Goal: Task Accomplishment & Management: Manage account settings

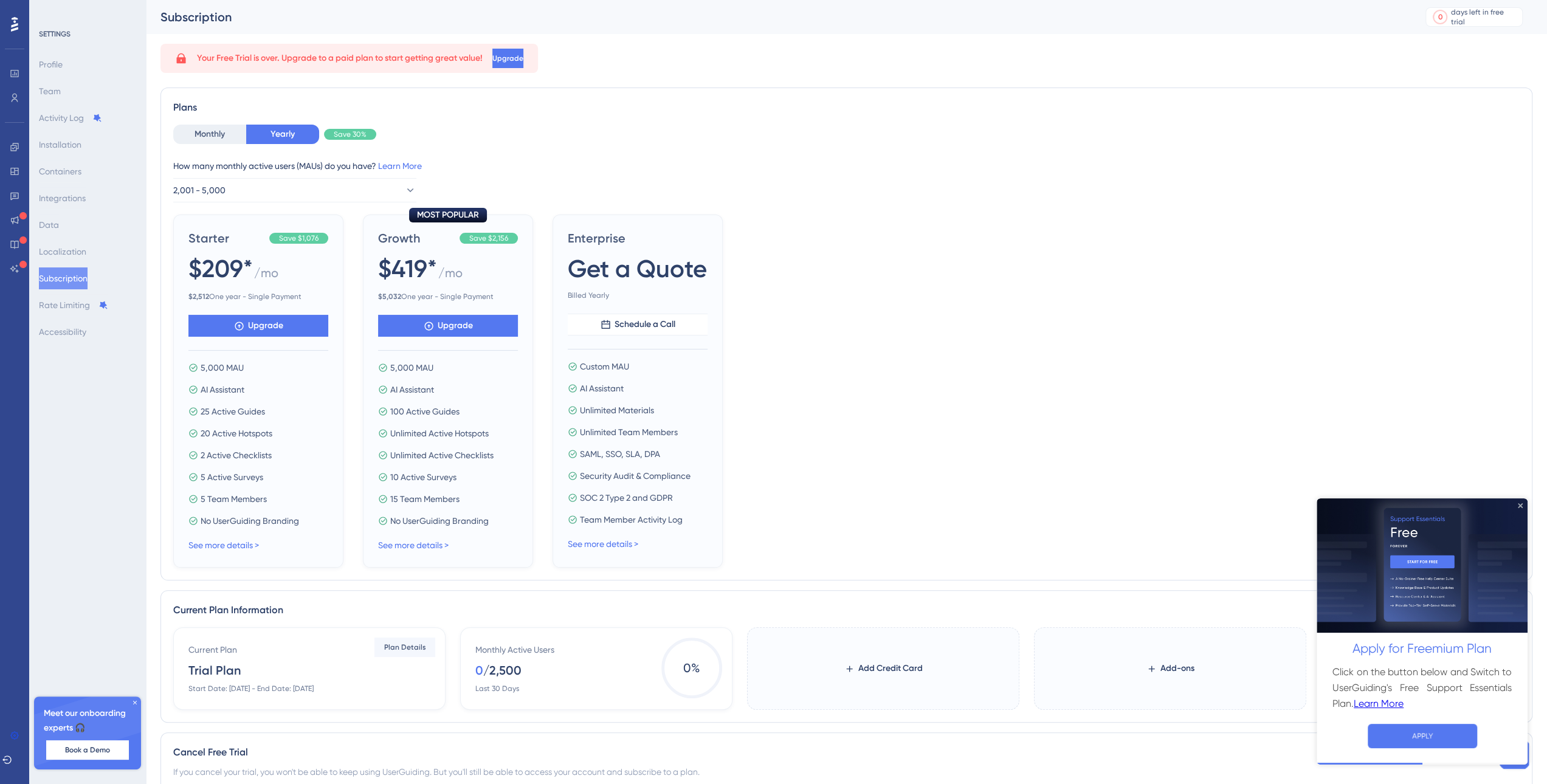
click at [1519, 503] on icon "Close Preview" at bounding box center [1520, 505] width 5 height 5
click at [1519, 503] on div "Plans Monthly Yearly Save 30% How many monthly active users ([PERSON_NAME]) do …" at bounding box center [846, 333] width 1372 height 493
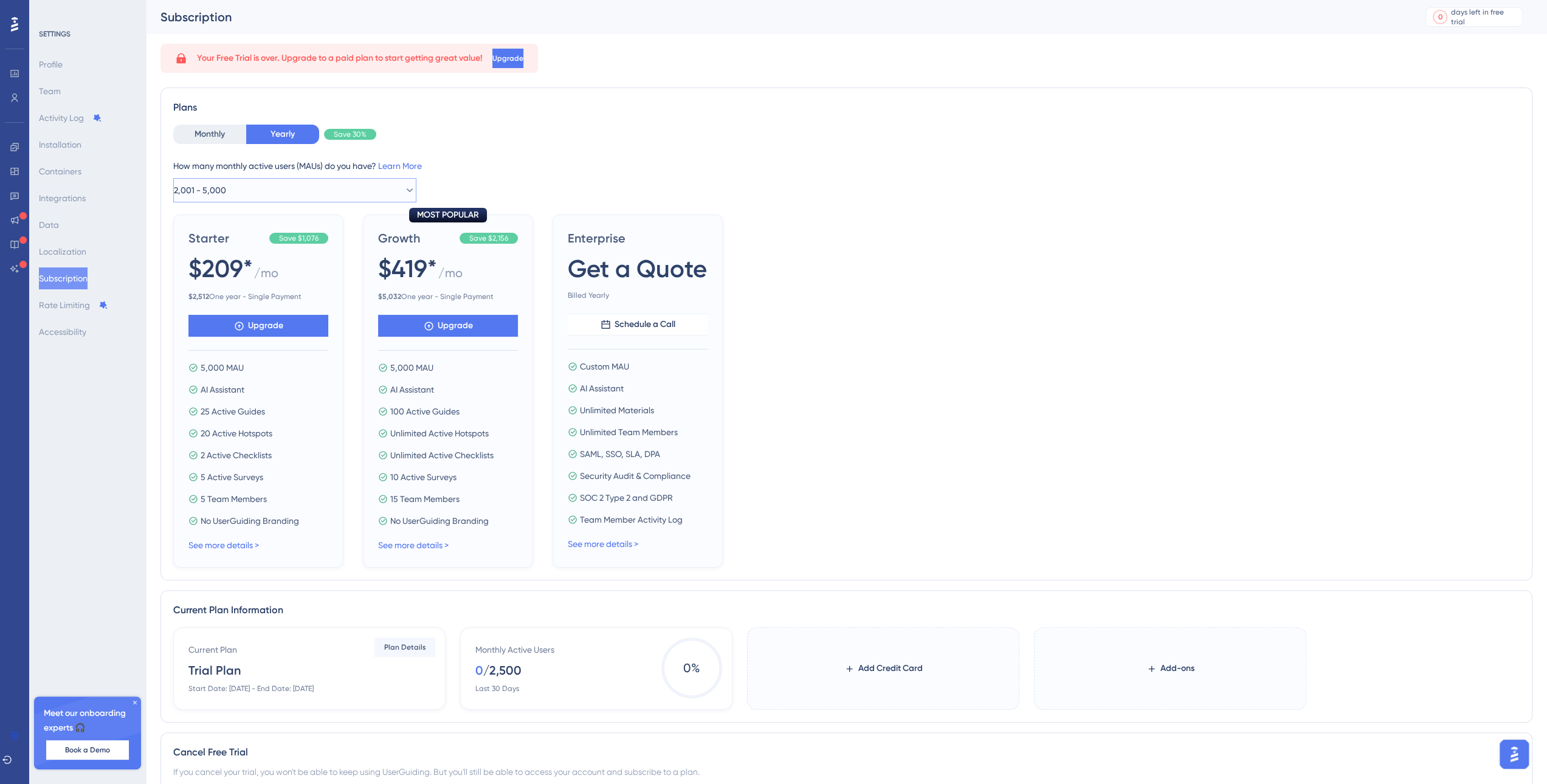
click at [344, 191] on button "2,001 - 5,000" at bounding box center [295, 190] width 243 height 24
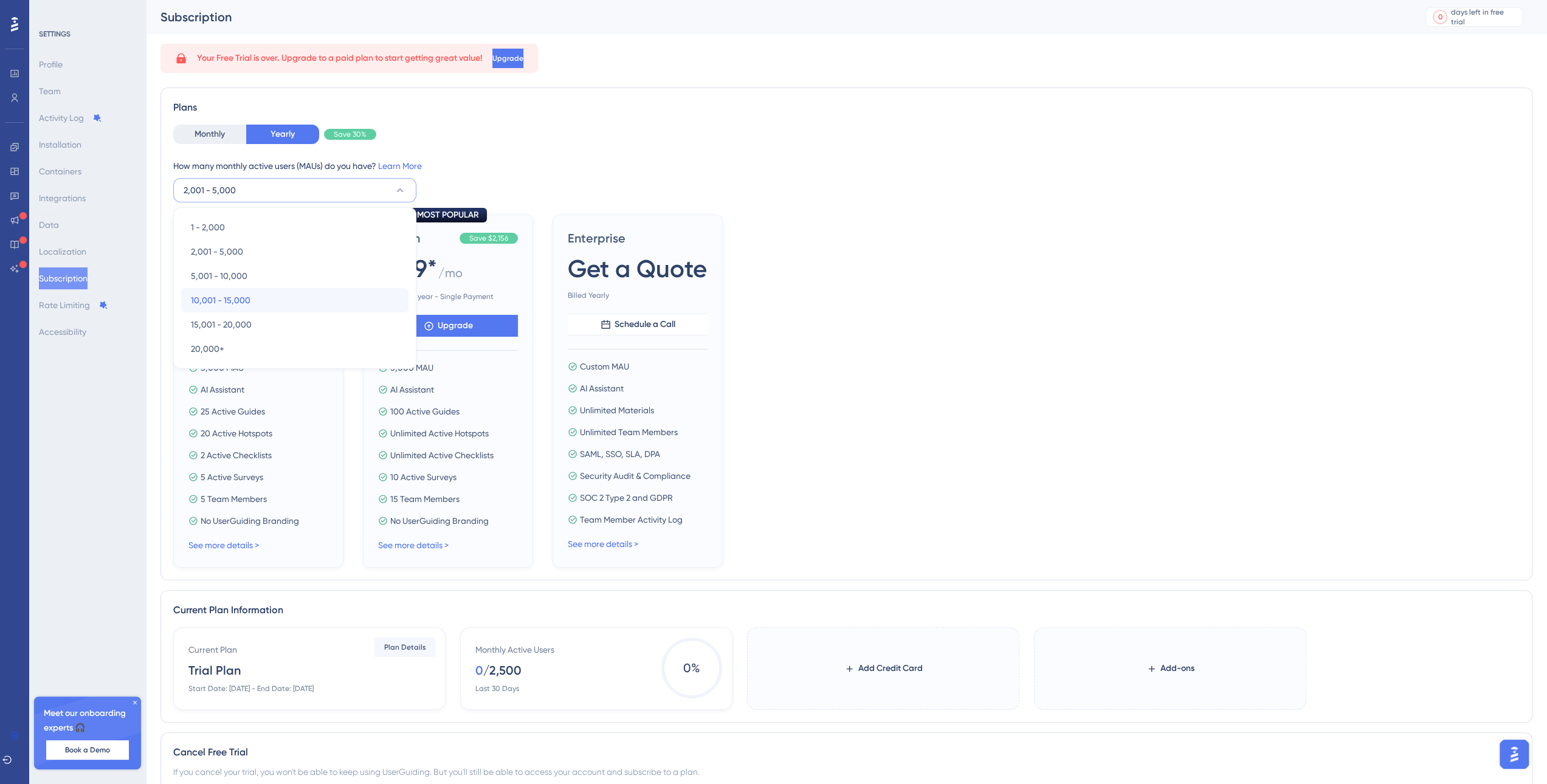
click at [300, 300] on div "10,001 - 15,000 10,001 - 15,000" at bounding box center [295, 300] width 208 height 24
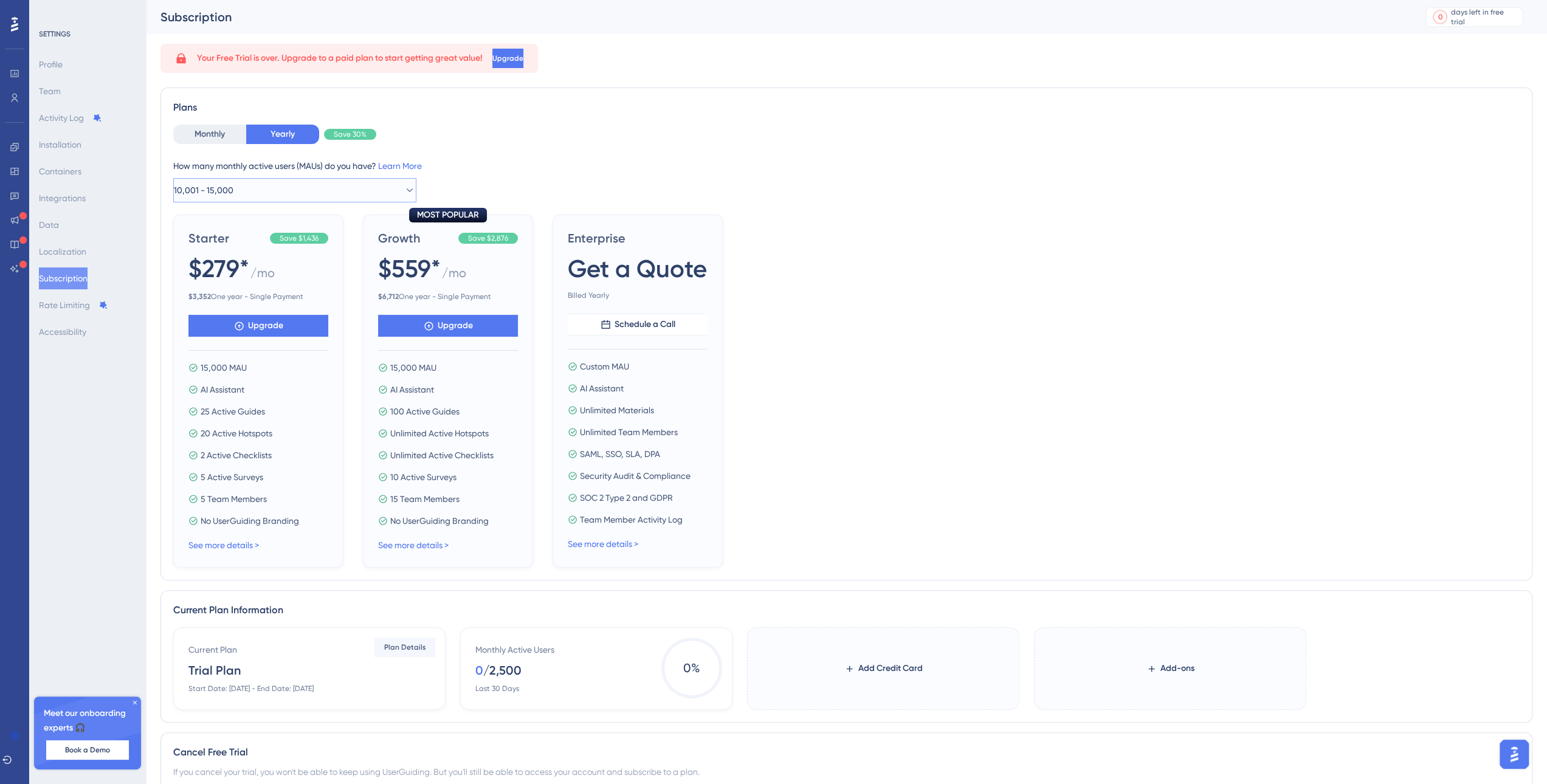
click at [196, 184] on span "10,001 - 15,000" at bounding box center [203, 191] width 59 height 15
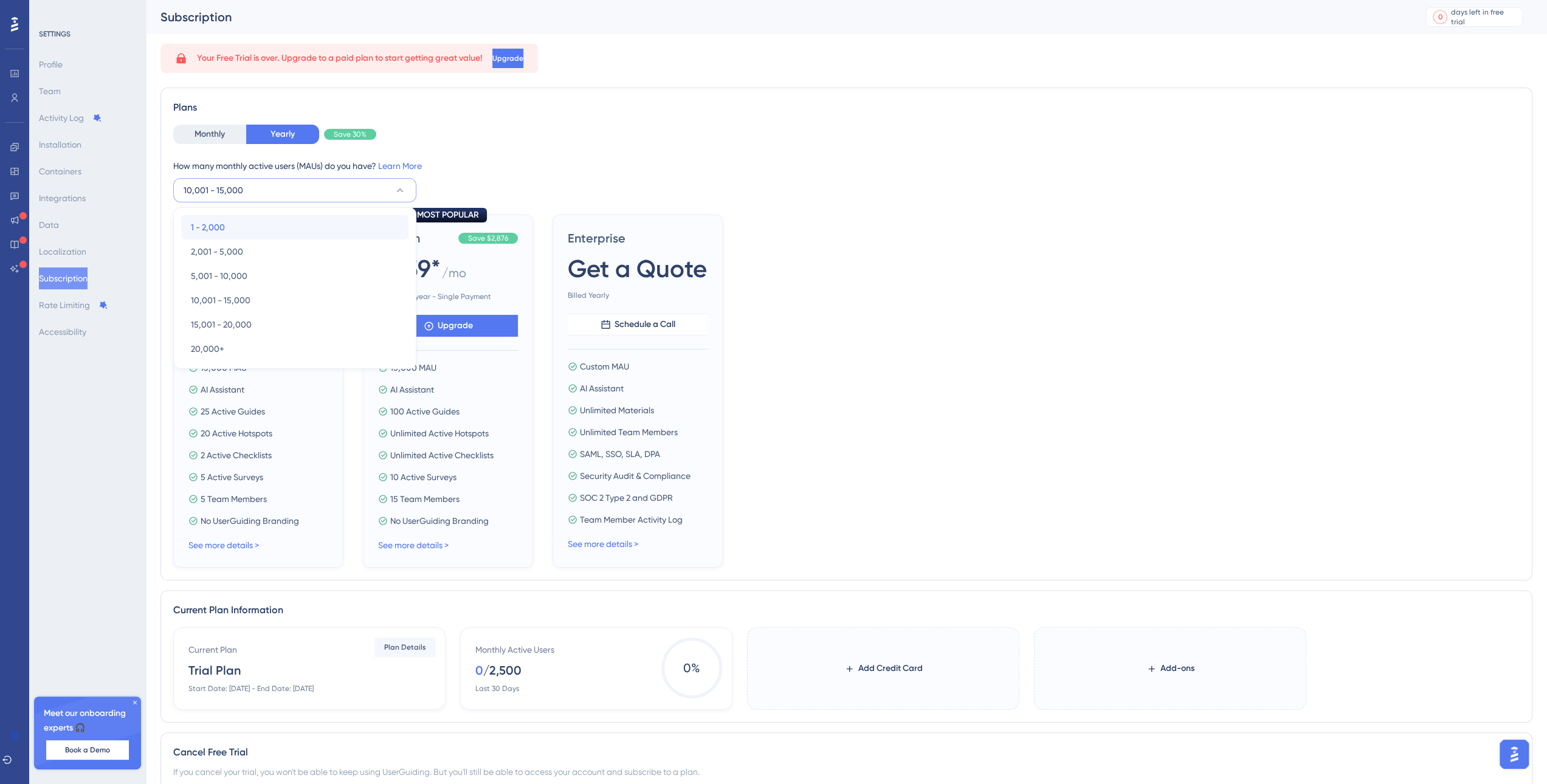
click at [262, 220] on div "1 - 2,000 1 - 2,000" at bounding box center [295, 227] width 208 height 24
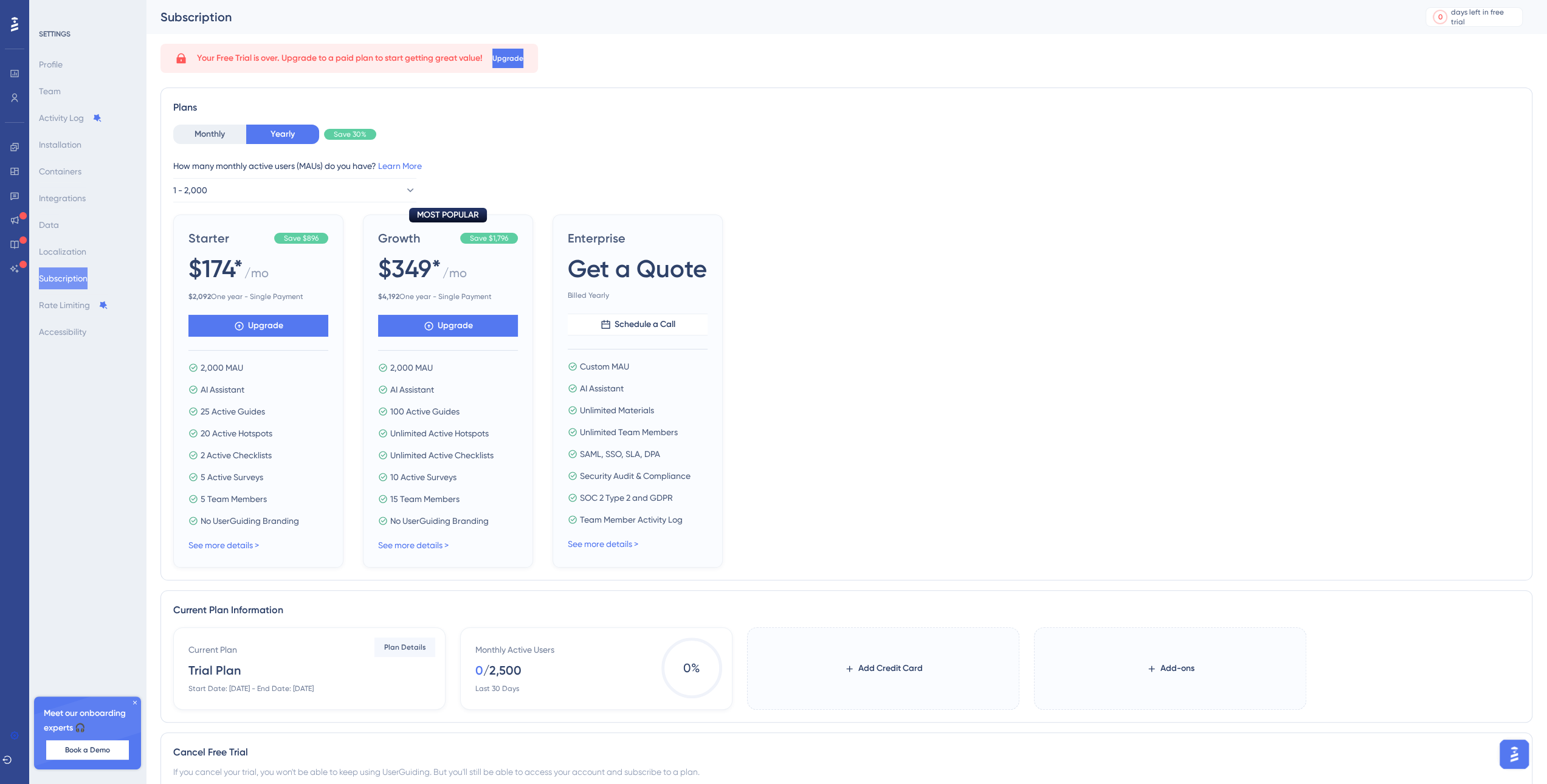
click at [235, 407] on span "25 Active Guides" at bounding box center [233, 412] width 64 height 15
click at [260, 413] on span "25 Active Guides" at bounding box center [233, 412] width 64 height 15
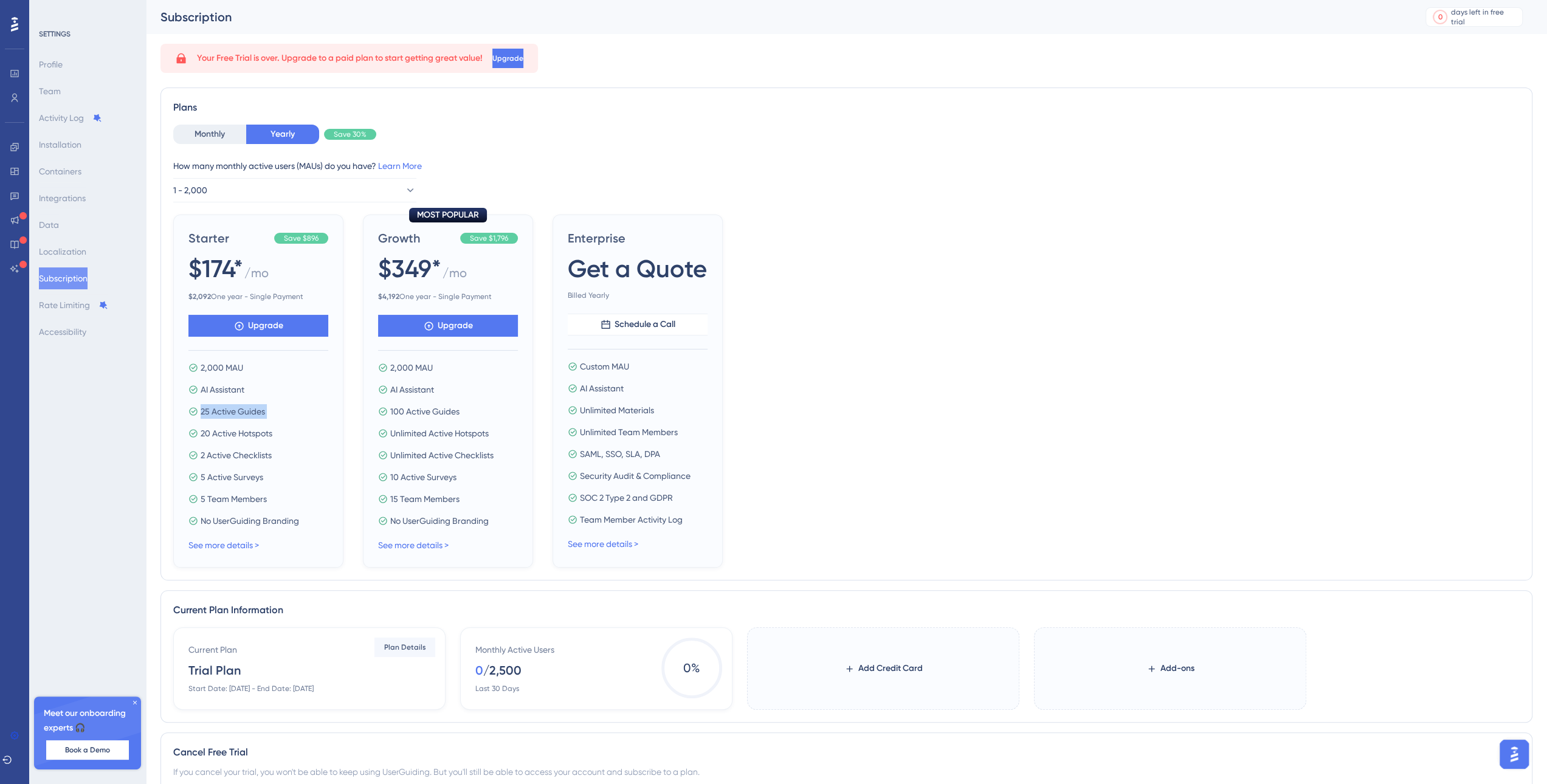
click at [260, 413] on span "25 Active Guides" at bounding box center [233, 412] width 64 height 15
click at [256, 191] on button "1 - 2,000" at bounding box center [295, 190] width 243 height 24
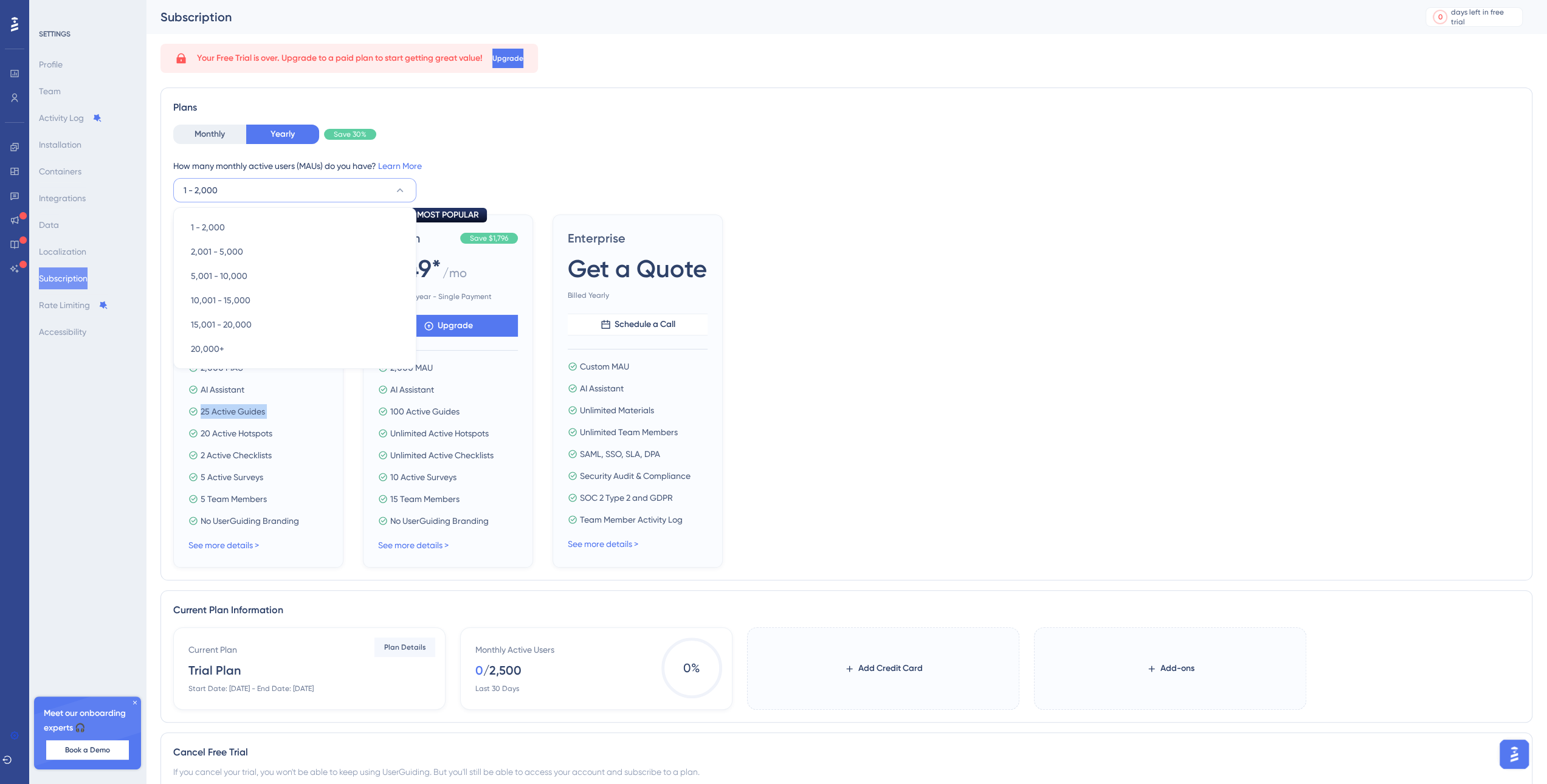
click at [255, 191] on button "1 - 2,000" at bounding box center [295, 190] width 243 height 24
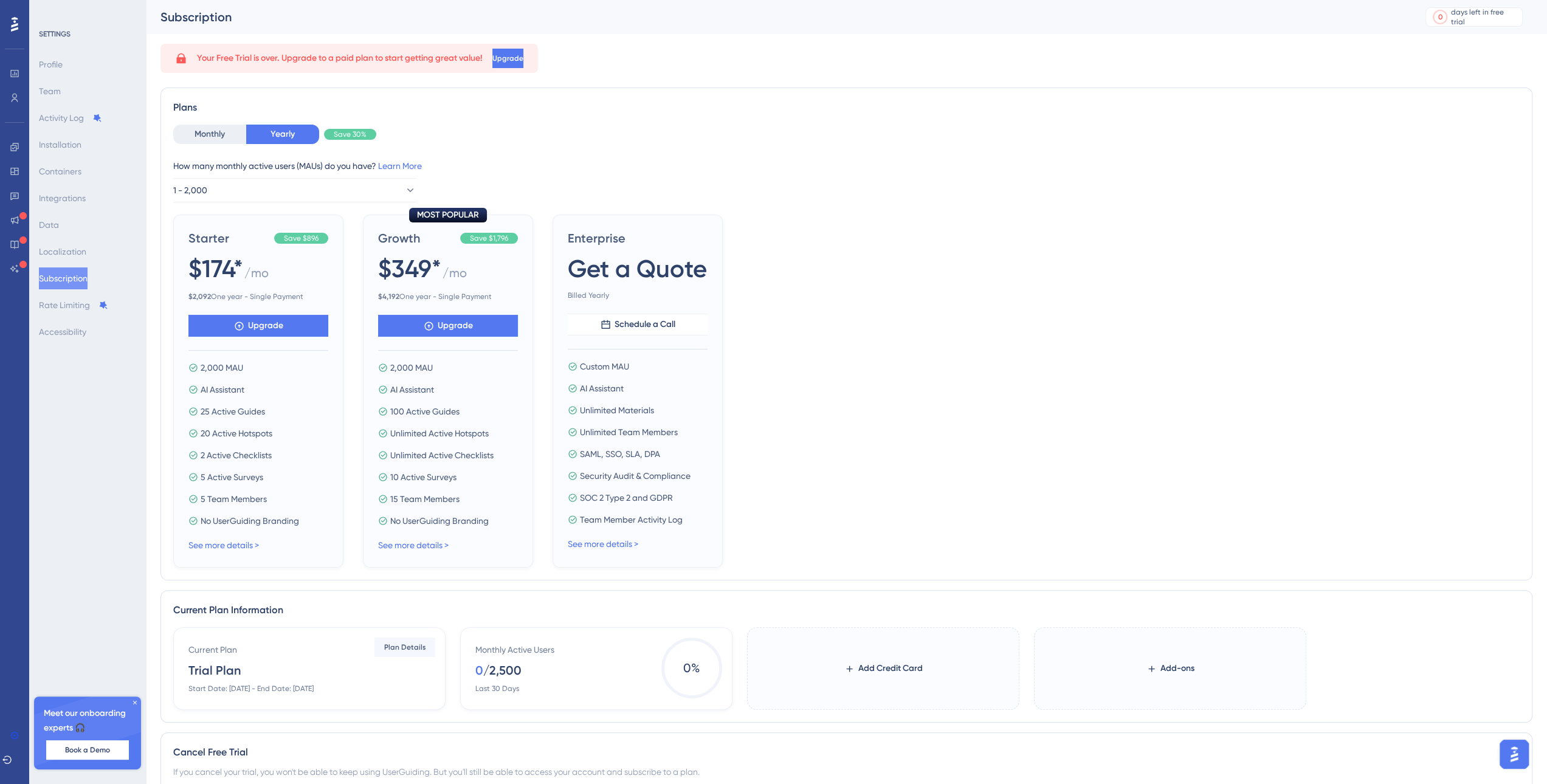
click at [177, 291] on div "Starter Save $896 $174* / mo $ 2,092 One year - Single Payment Upgrade 2,000 MA…" at bounding box center [258, 391] width 170 height 353
click at [240, 545] on link "See more details >" at bounding box center [224, 544] width 70 height 10
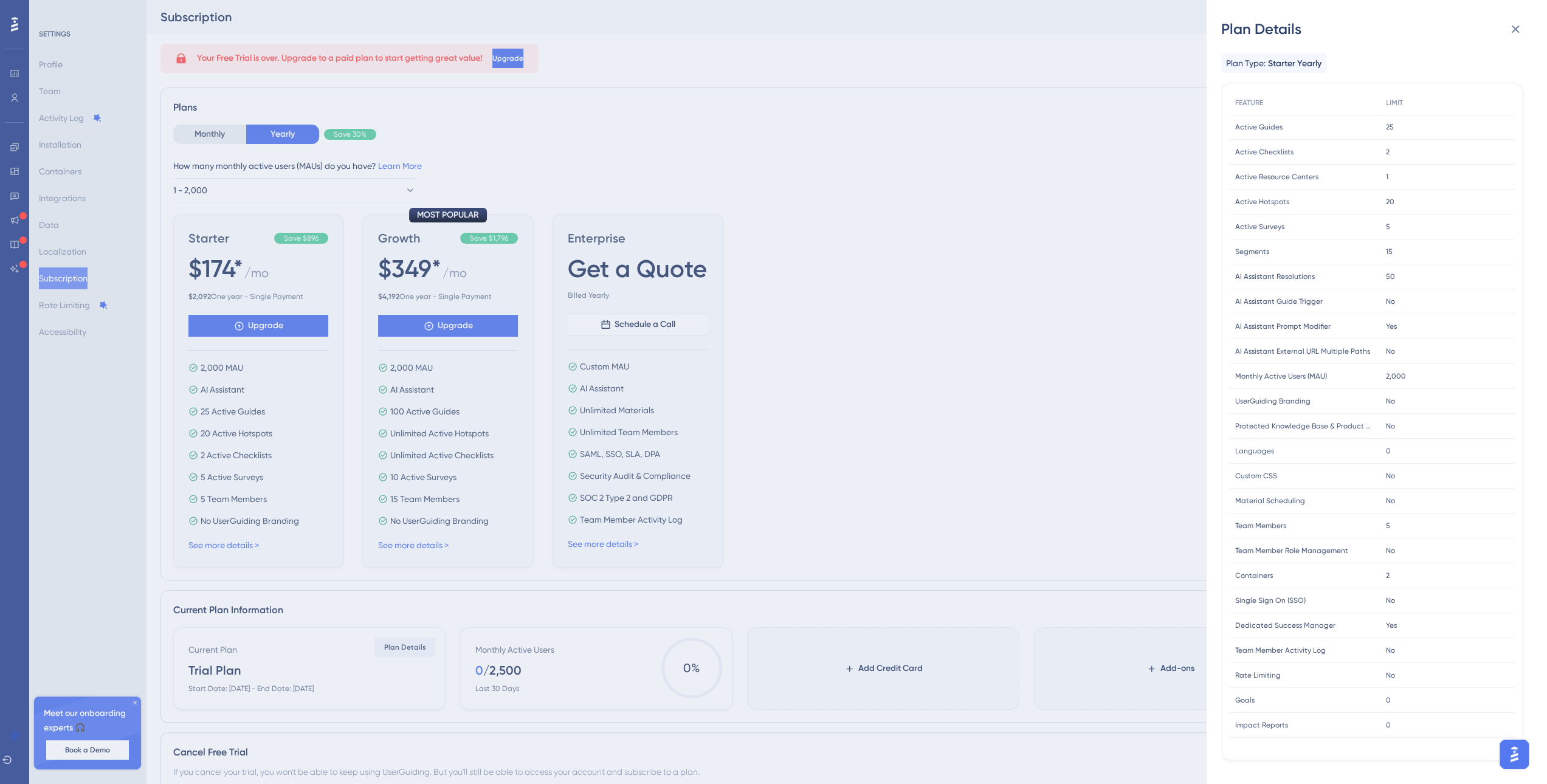
click at [783, 366] on div "Plan Details Plan Type: Starter Yearly FEATURE LIMIT Active Guides Active Guide…" at bounding box center [773, 392] width 1547 height 784
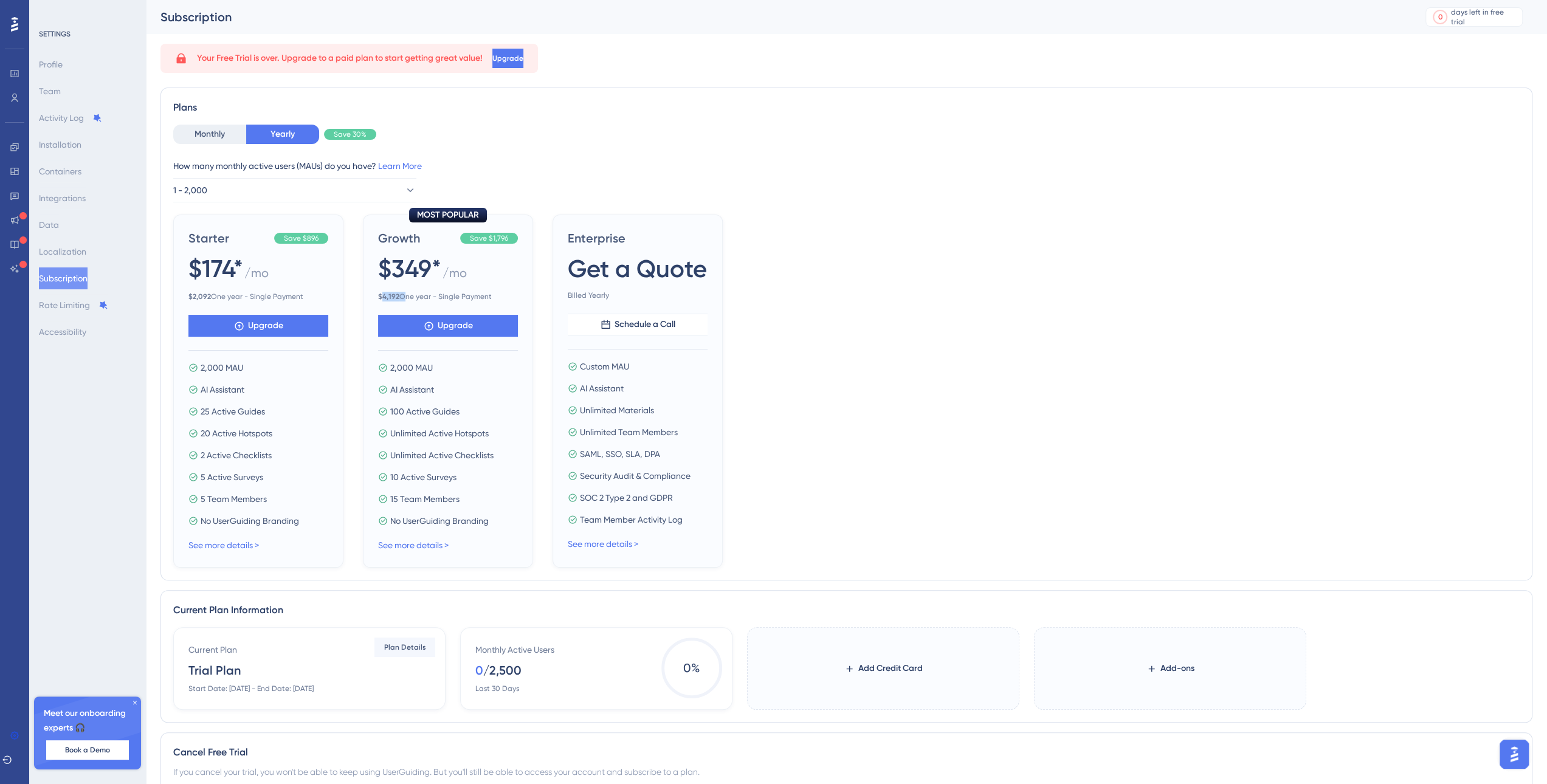
drag, startPoint x: 380, startPoint y: 296, endPoint x: 401, endPoint y: 296, distance: 21.0
click at [401, 296] on span "$ 4,192 One year - Single Payment" at bounding box center [448, 296] width 140 height 10
click at [208, 195] on span "1 - 2,000" at bounding box center [191, 191] width 34 height 15
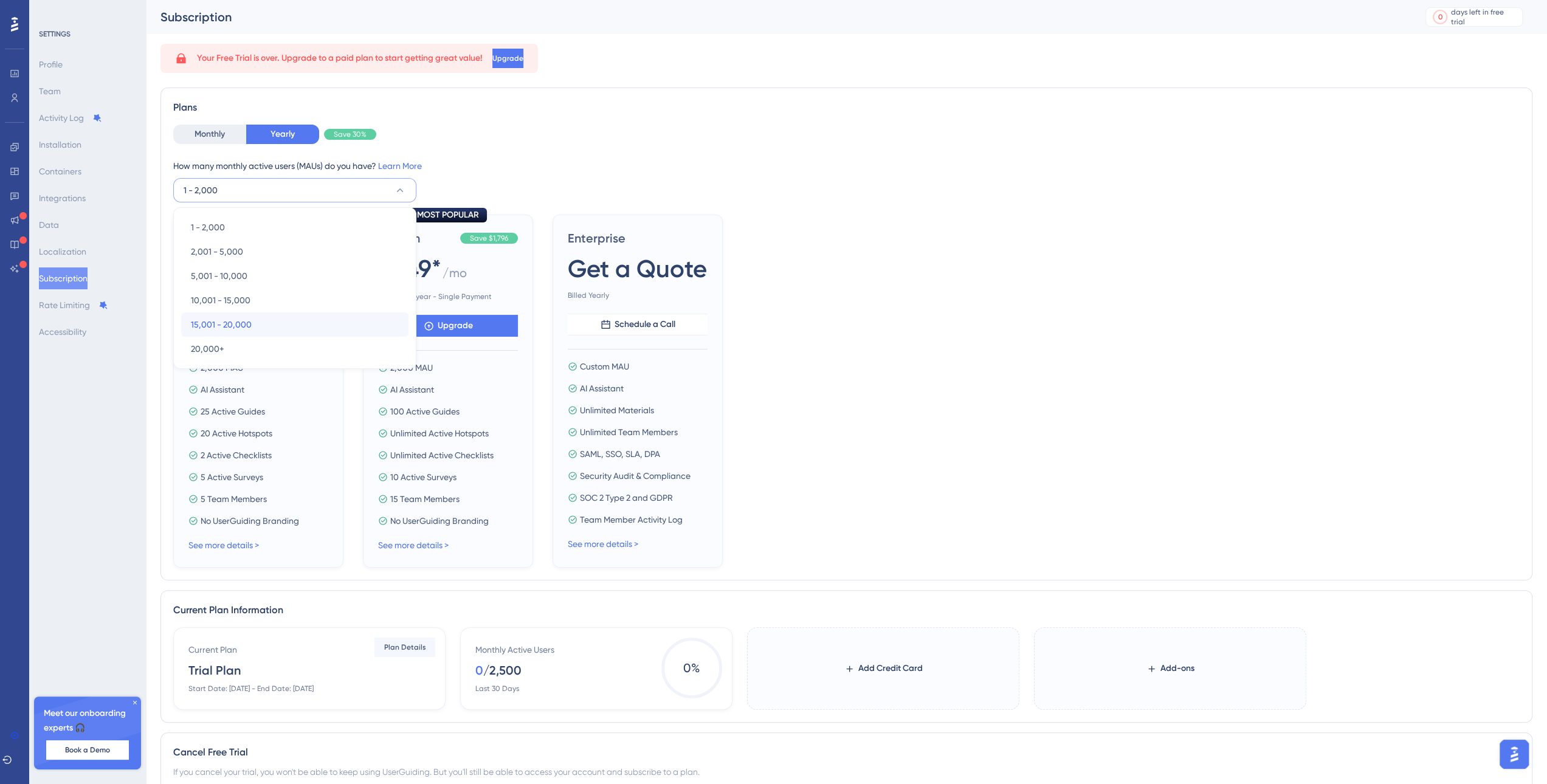
click at [233, 316] on div "15,001 - 20,000 15,001 - 20,000" at bounding box center [295, 324] width 208 height 24
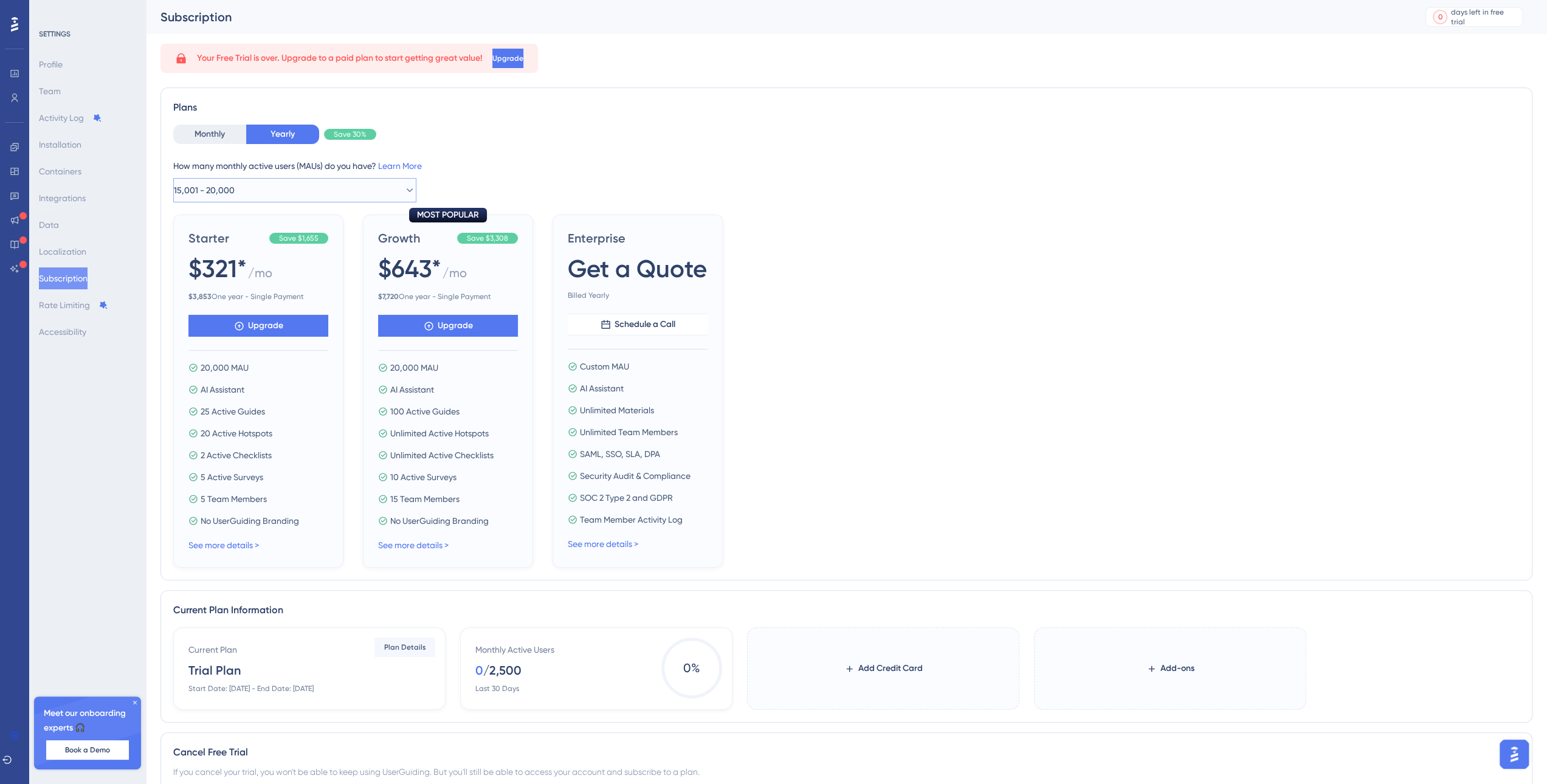
click at [226, 180] on button "15,001 - 20,000" at bounding box center [295, 190] width 243 height 24
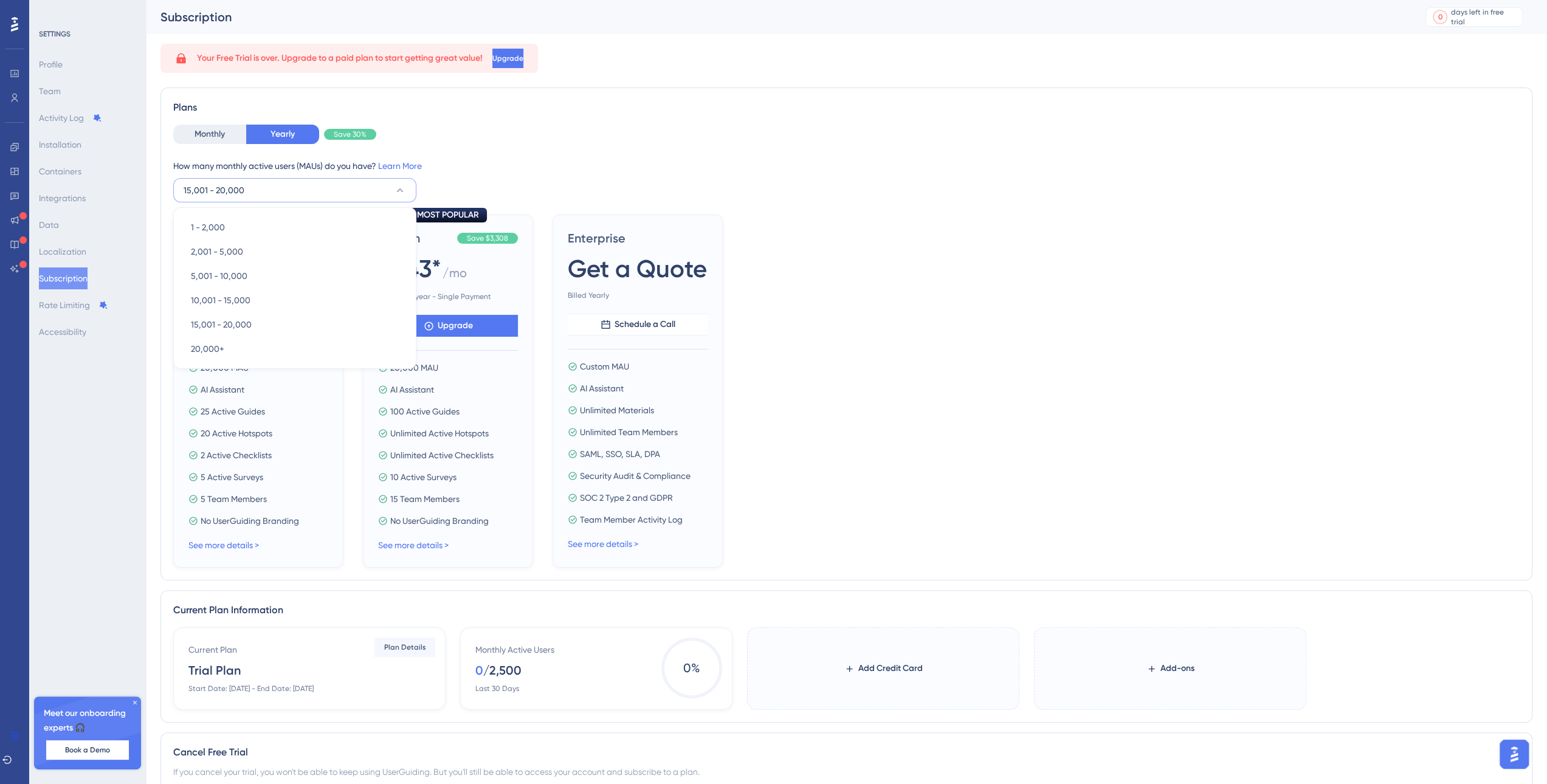
click at [458, 298] on span "$ 7,720 One year - Single Payment" at bounding box center [448, 296] width 140 height 10
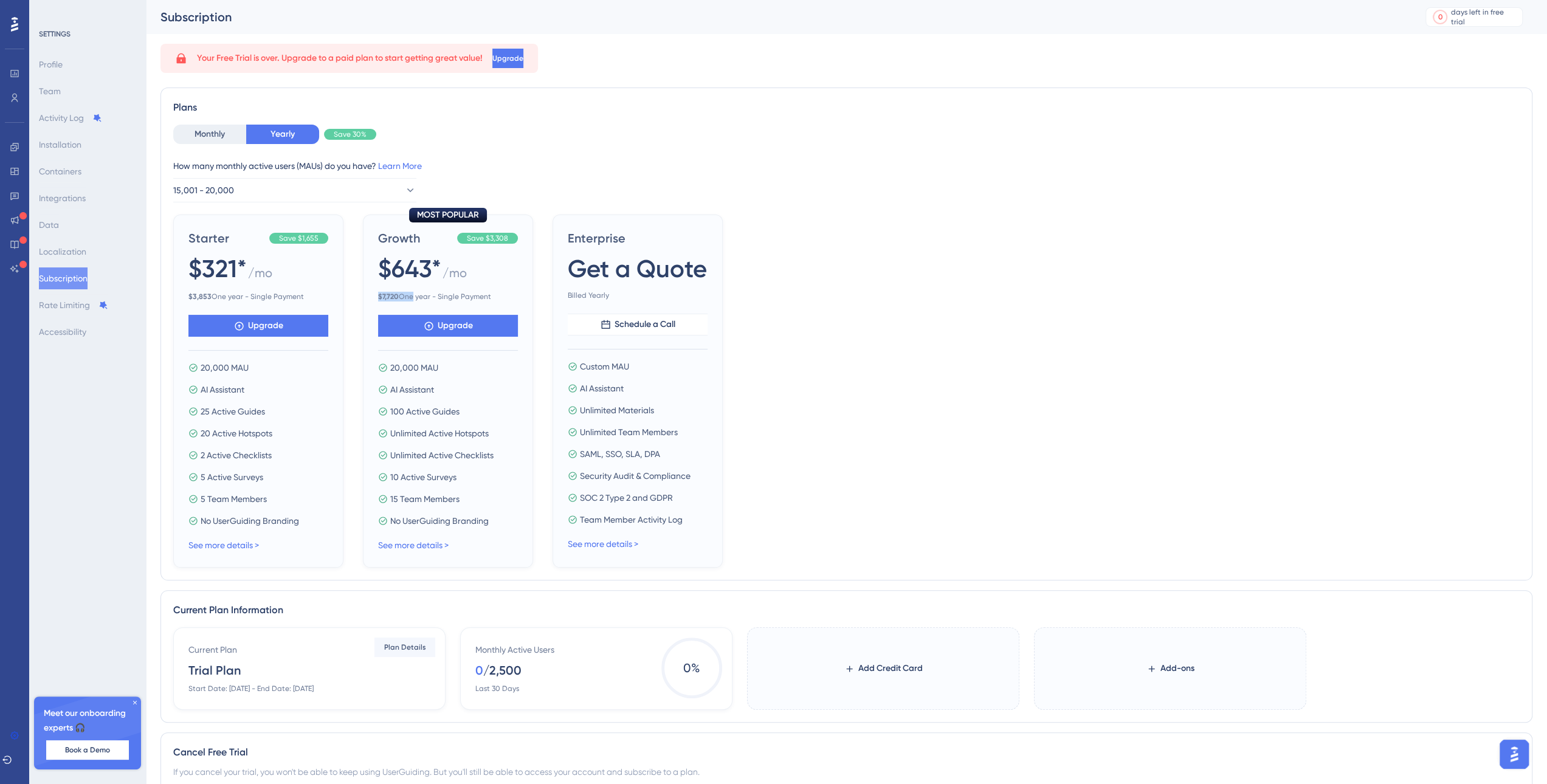
drag, startPoint x: 374, startPoint y: 294, endPoint x: 408, endPoint y: 297, distance: 34.1
click at [408, 297] on div "MOST POPULAR Growth Save $3,308 $643* / mo $ 7,720 One year - Single Payment Up…" at bounding box center [448, 391] width 170 height 353
click at [402, 296] on span "$ 7,720 One year - Single Payment" at bounding box center [448, 296] width 140 height 10
drag, startPoint x: 191, startPoint y: 265, endPoint x: 265, endPoint y: 267, distance: 74.0
click at [265, 267] on div "$321* / mo" at bounding box center [258, 269] width 140 height 35
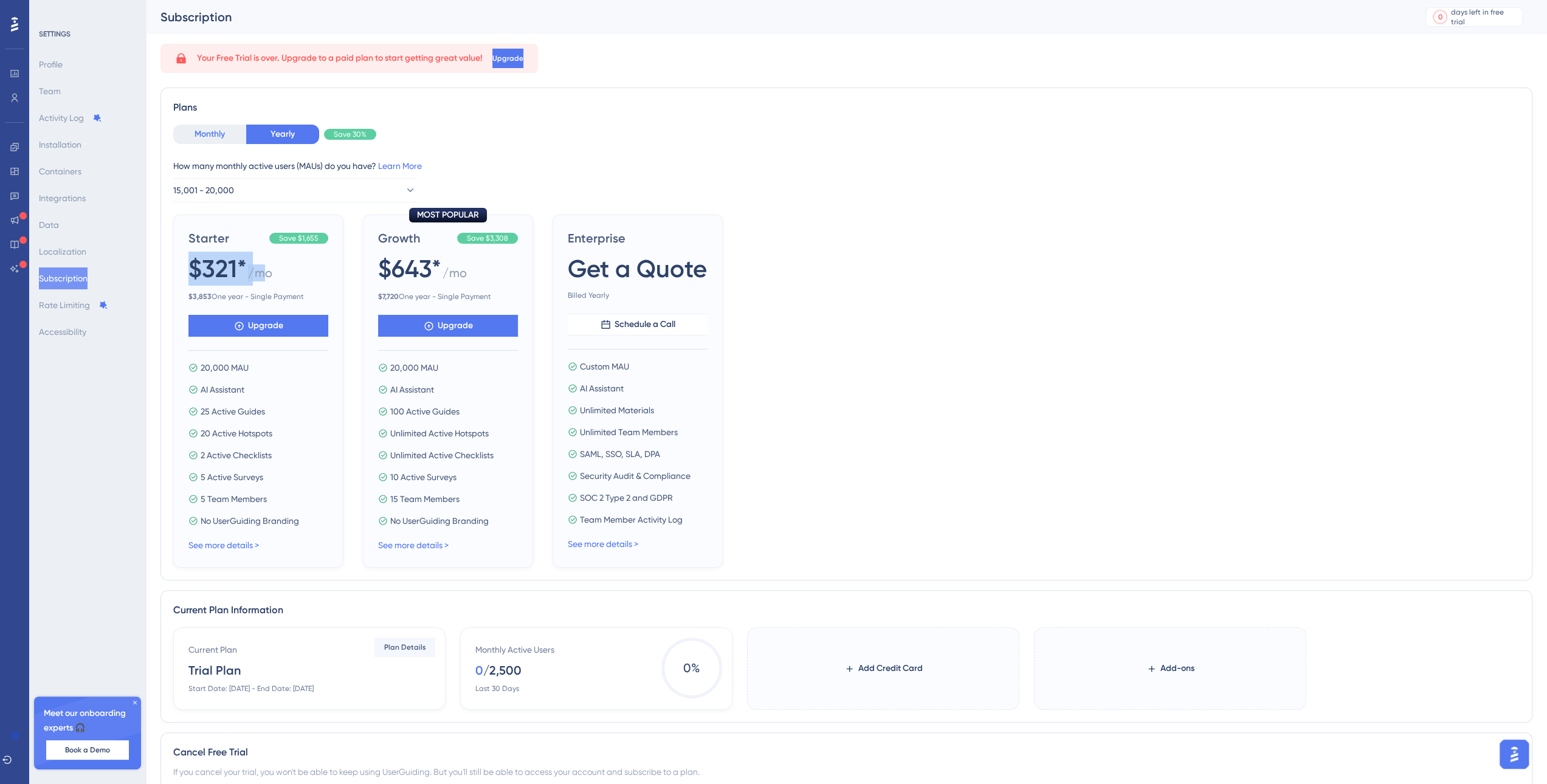
click at [207, 132] on button "Monthly" at bounding box center [210, 134] width 73 height 20
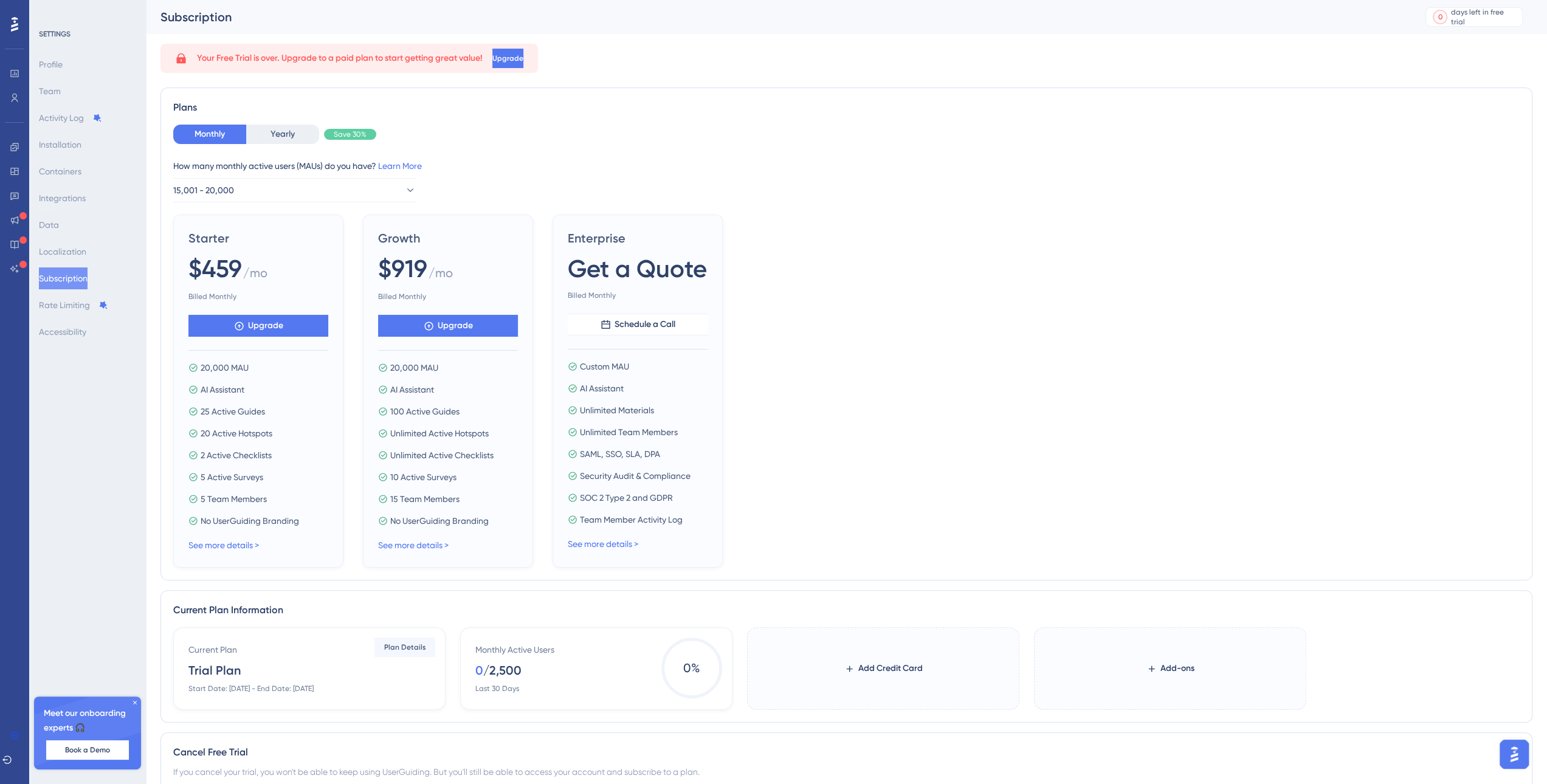
click at [262, 454] on span "2 Active Checklists" at bounding box center [236, 455] width 71 height 15
click at [294, 462] on div "20,000 MAU AI Assistant 25 Active Guides 20 Active Hotspots 2 Active Checklists…" at bounding box center [258, 444] width 140 height 168
click at [229, 547] on link "See more details >" at bounding box center [224, 544] width 70 height 10
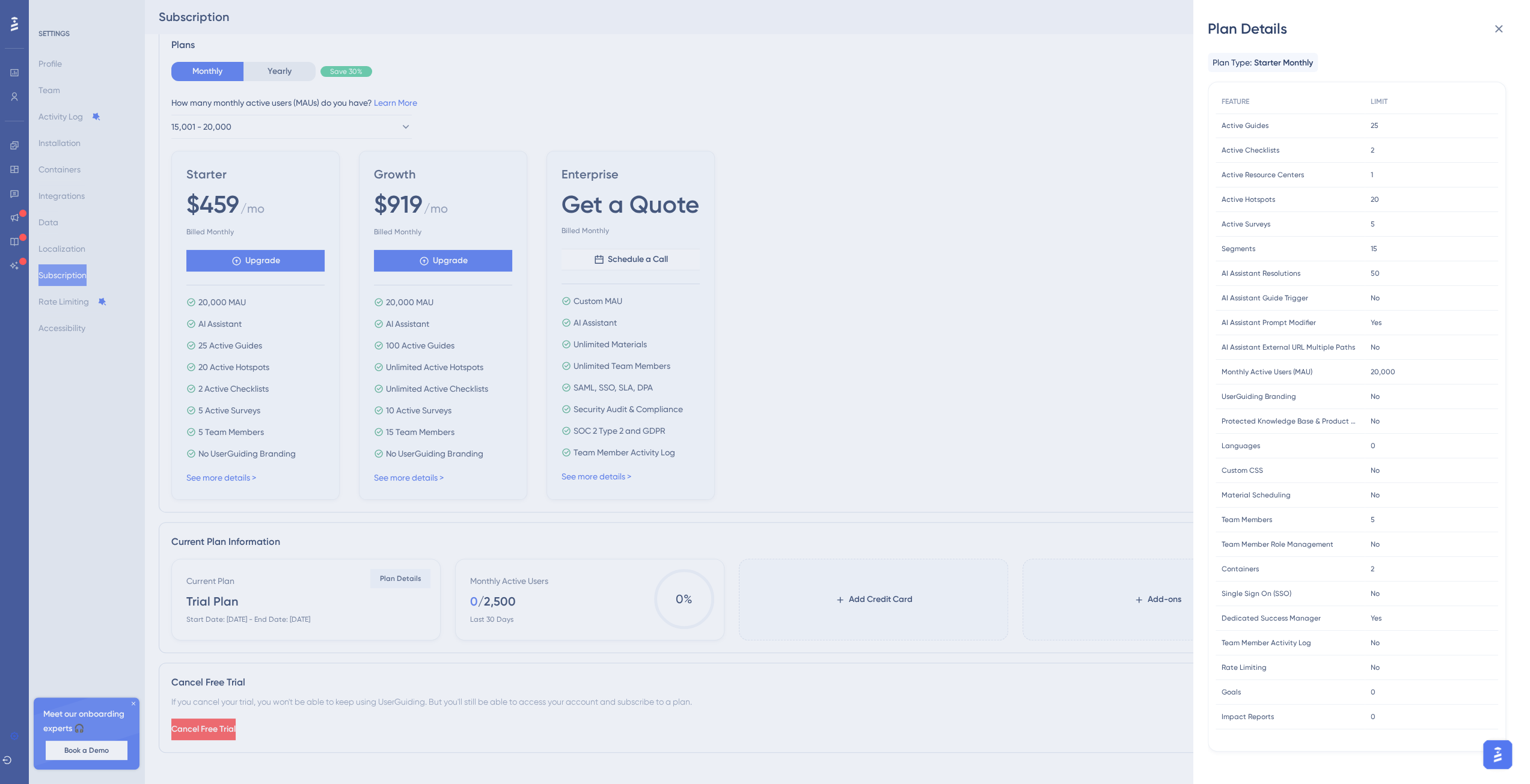
scroll to position [86, 0]
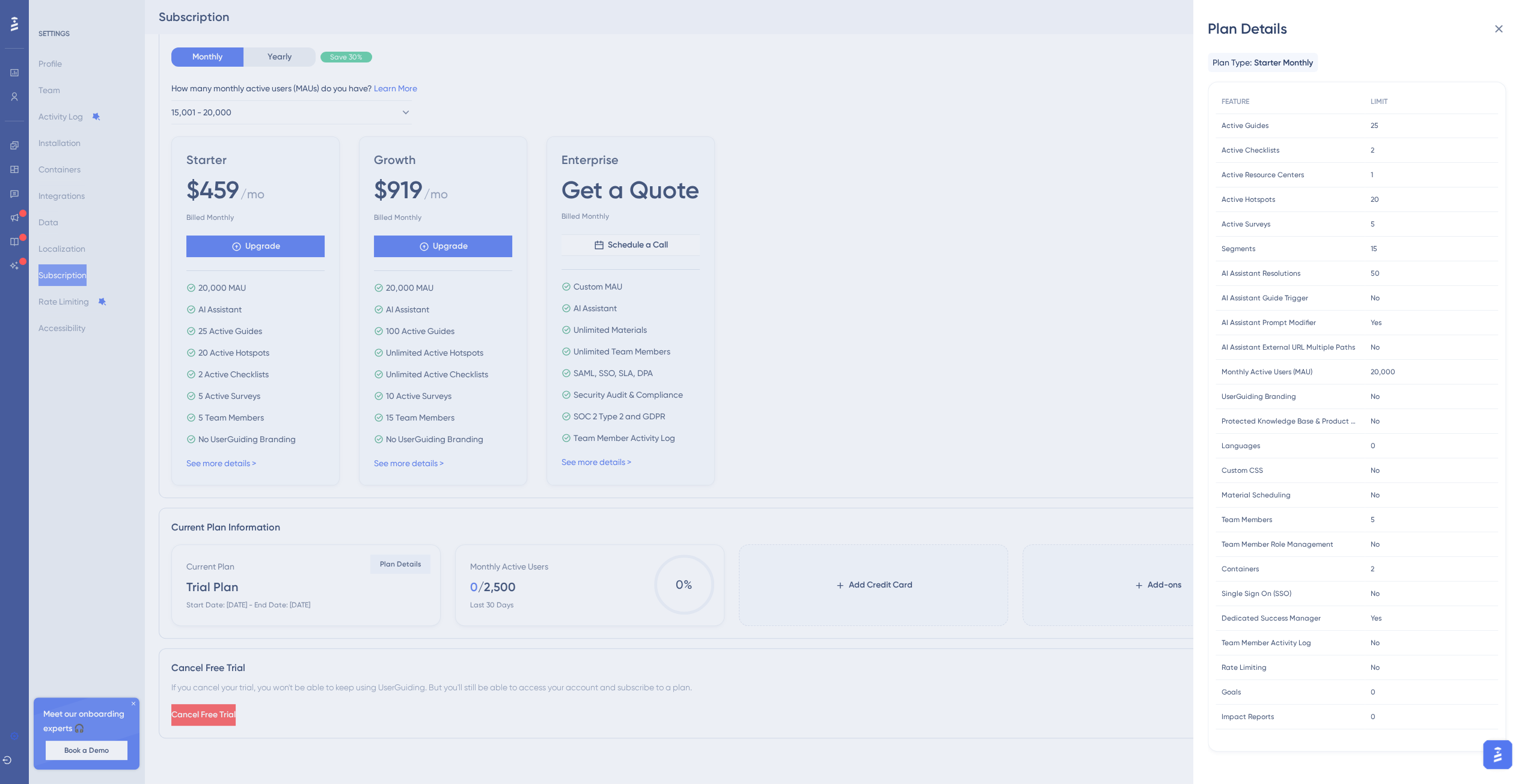
drag, startPoint x: 1353, startPoint y: 563, endPoint x: 1367, endPoint y: 562, distance: 14.0
click at [1357, 562] on div "Containers Containers" at bounding box center [1290, 570] width 149 height 25
drag, startPoint x: 1372, startPoint y: 562, endPoint x: 1429, endPoint y: 564, distance: 57.0
click at [1429, 562] on div "2 2" at bounding box center [1431, 570] width 133 height 25
drag, startPoint x: 1214, startPoint y: 538, endPoint x: 1397, endPoint y: 540, distance: 183.0
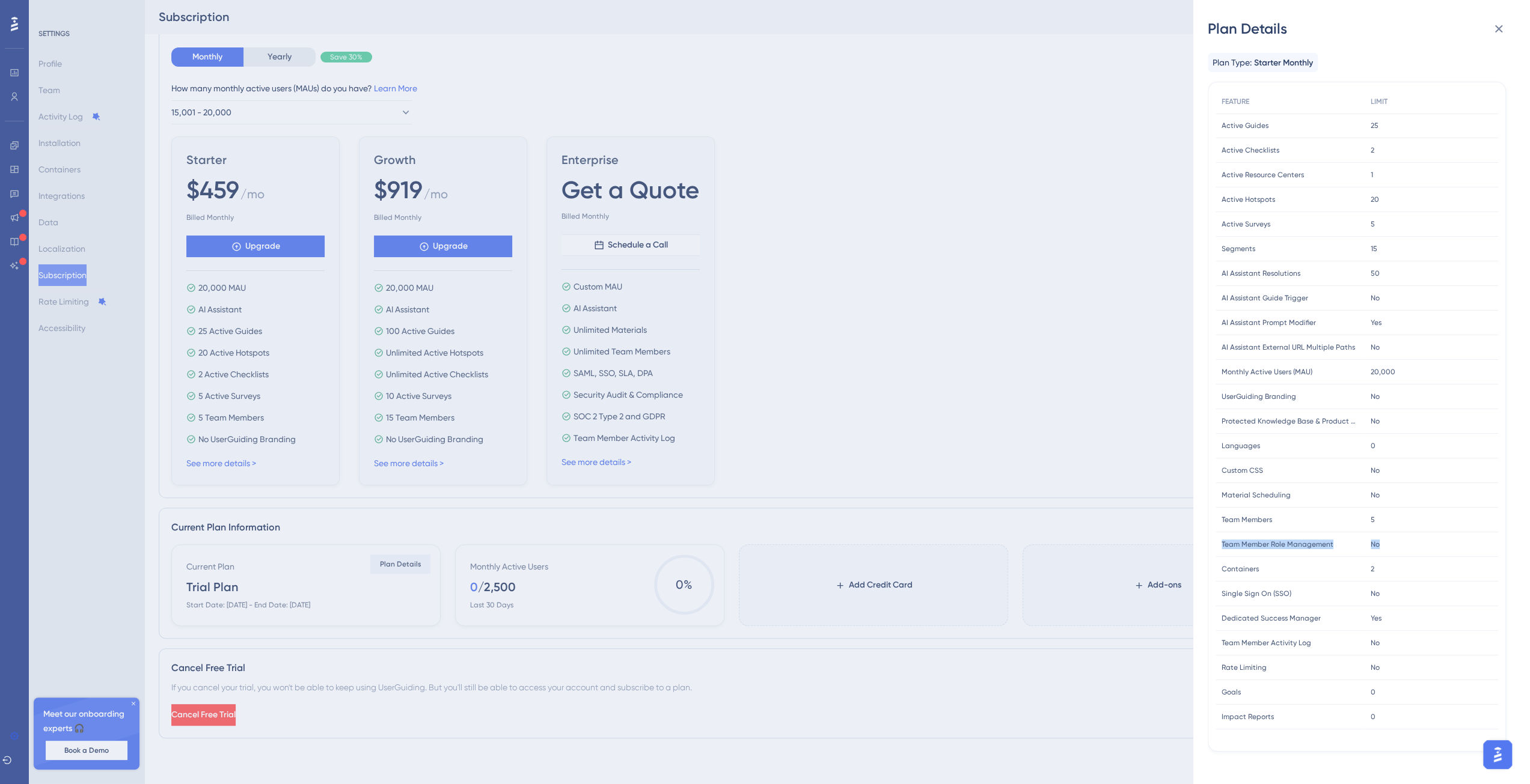
click at [1397, 540] on div "FEATURE LIMIT Active Guides Active Guides 25 25 Active Checklists Active Checkl…" at bounding box center [1356, 417] width 298 height 670
click at [1351, 498] on div "Material Scheduling Material Scheduling" at bounding box center [1290, 496] width 149 height 25
drag, startPoint x: 1261, startPoint y: 499, endPoint x: 1394, endPoint y: 506, distance: 133.2
click at [0, 0] on div "Material Scheduling Material Scheduling No No" at bounding box center [0, 0] width 0 height 0
click at [1327, 618] on div "Dedicated Success Manager Dedicated Success Manager" at bounding box center [1290, 619] width 149 height 25
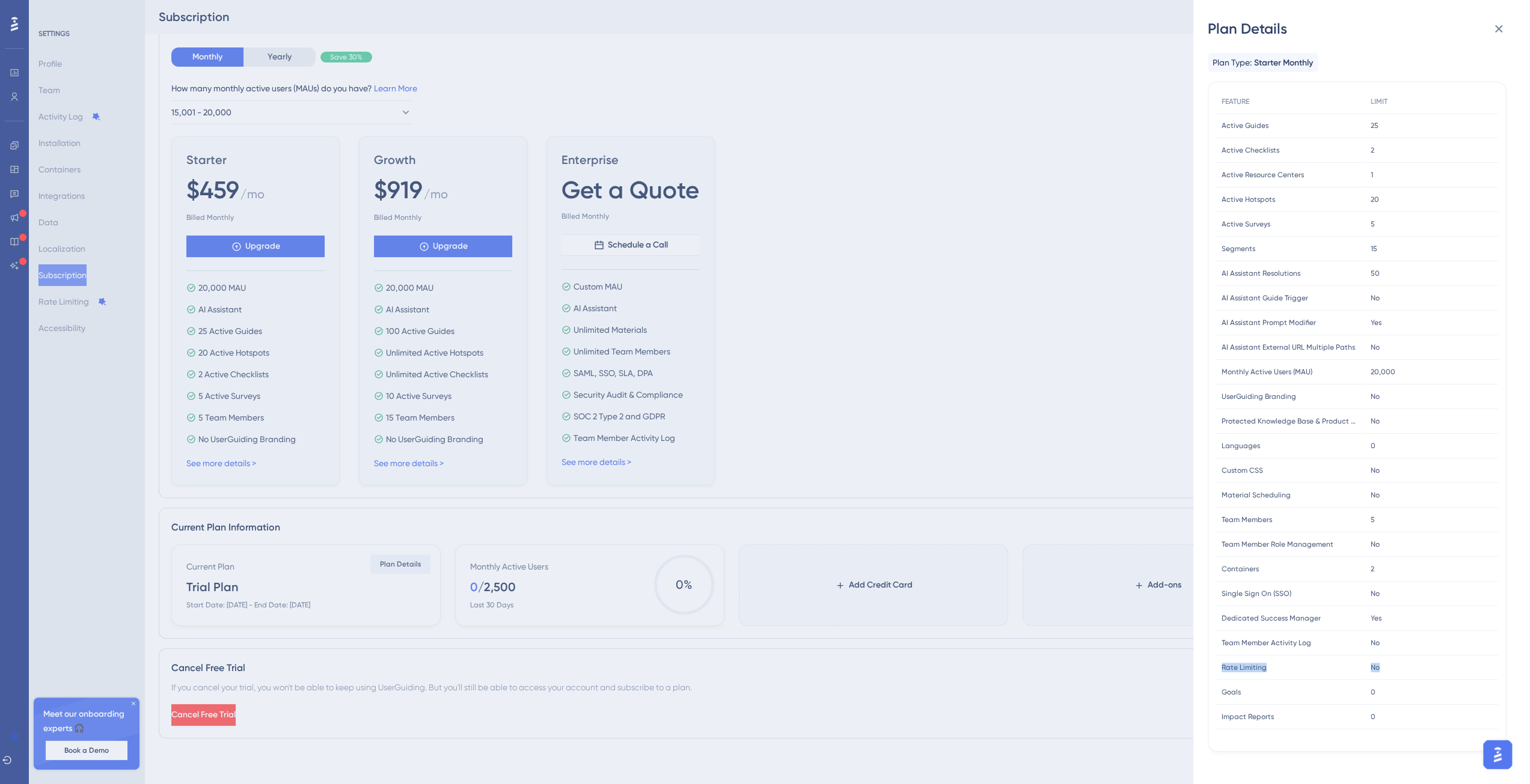
drag, startPoint x: 1221, startPoint y: 665, endPoint x: 1404, endPoint y: 679, distance: 183.5
click at [0, 0] on div "Rate Limiting Rate Limiting No No" at bounding box center [0, 0] width 0 height 0
click at [1392, 693] on div "0 0" at bounding box center [1431, 693] width 133 height 25
click at [1383, 727] on div "0 0" at bounding box center [1431, 717] width 133 height 25
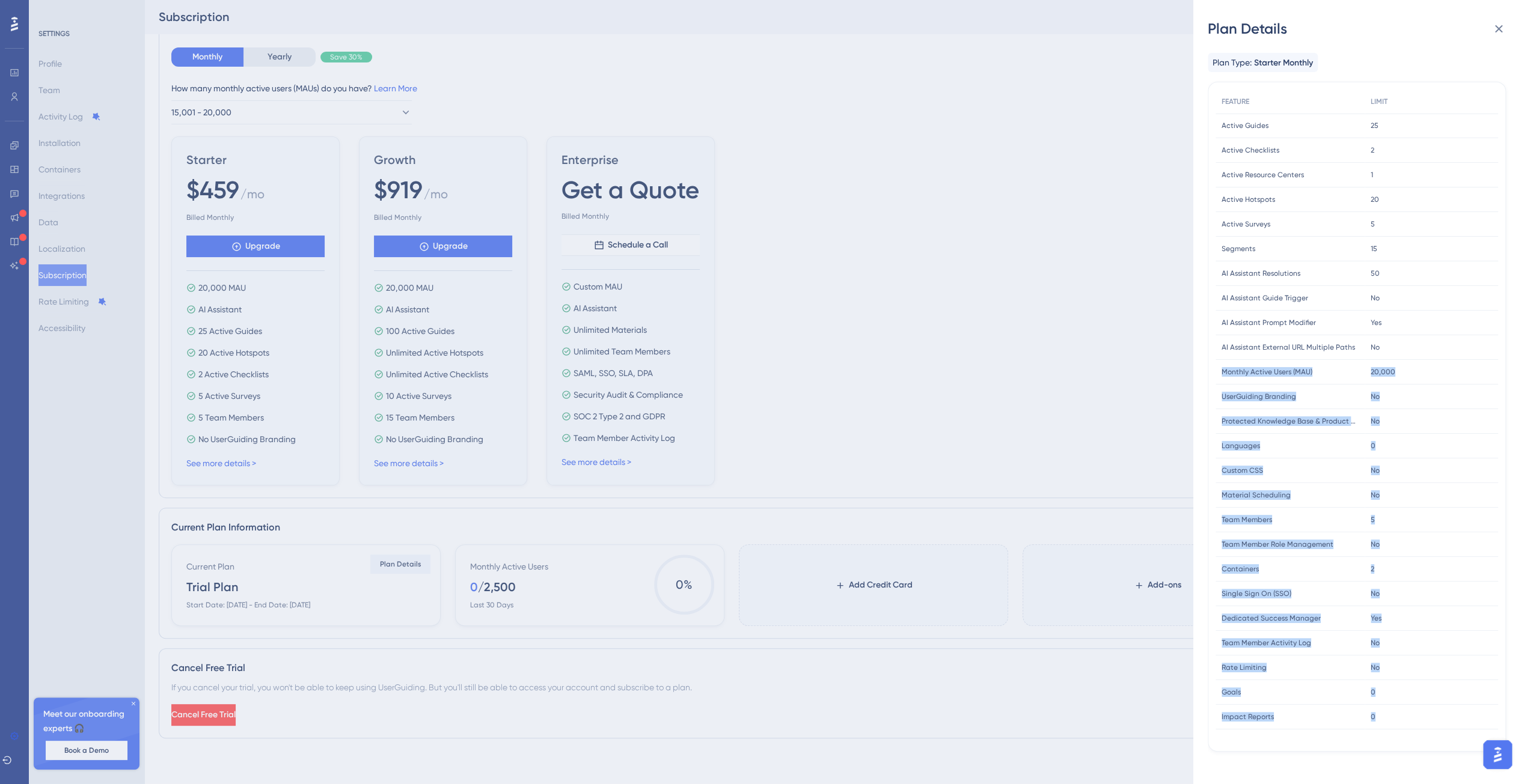
drag, startPoint x: 1384, startPoint y: 726, endPoint x: 1219, endPoint y: 375, distance: 387.8
click at [1219, 375] on div "FEATURE LIMIT Active Guides Active Guides 25 25 Active Checklists Active Checkl…" at bounding box center [1357, 409] width 283 height 640
click at [1376, 400] on span "No" at bounding box center [1375, 396] width 9 height 9
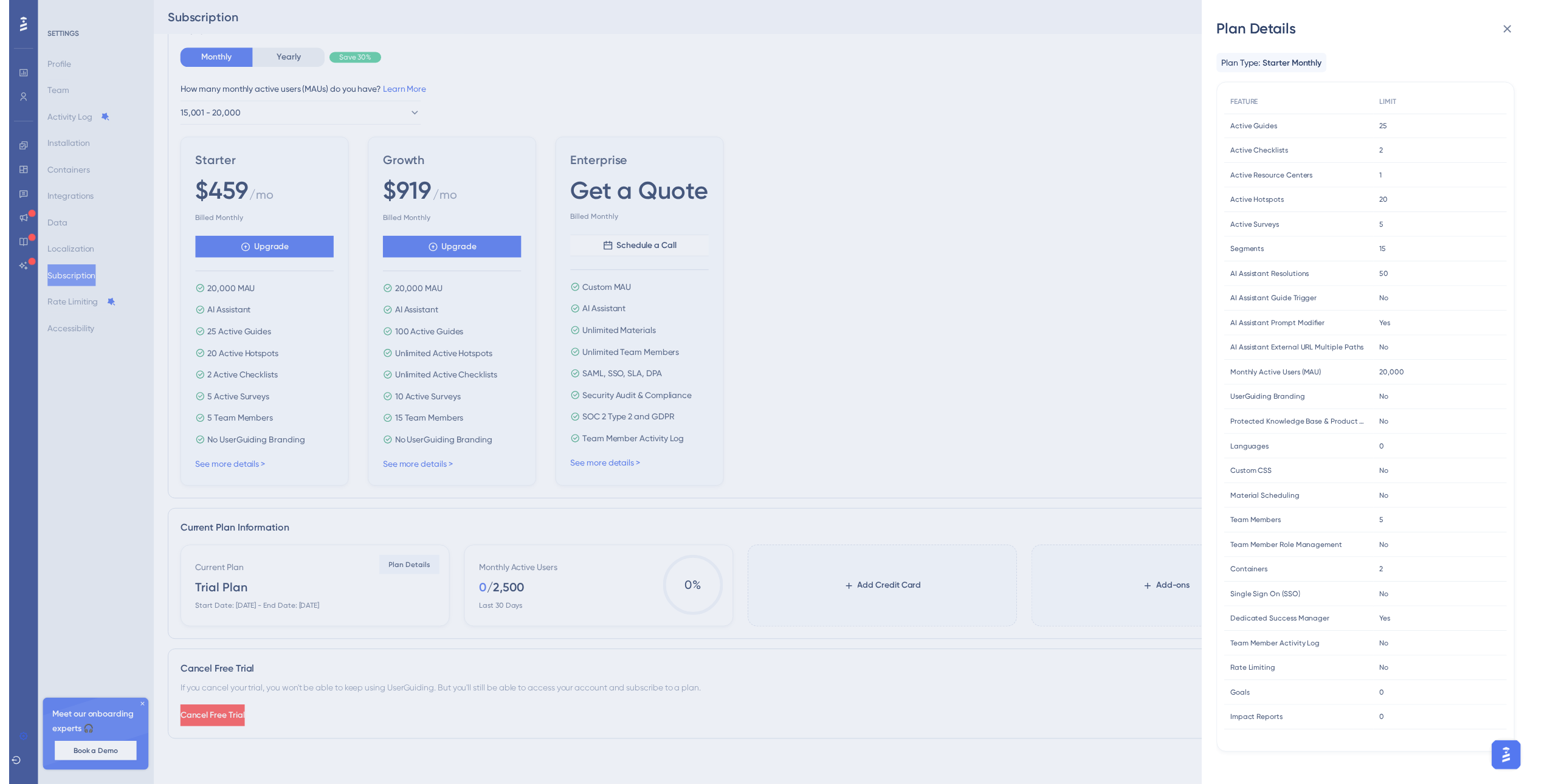
scroll to position [0, 0]
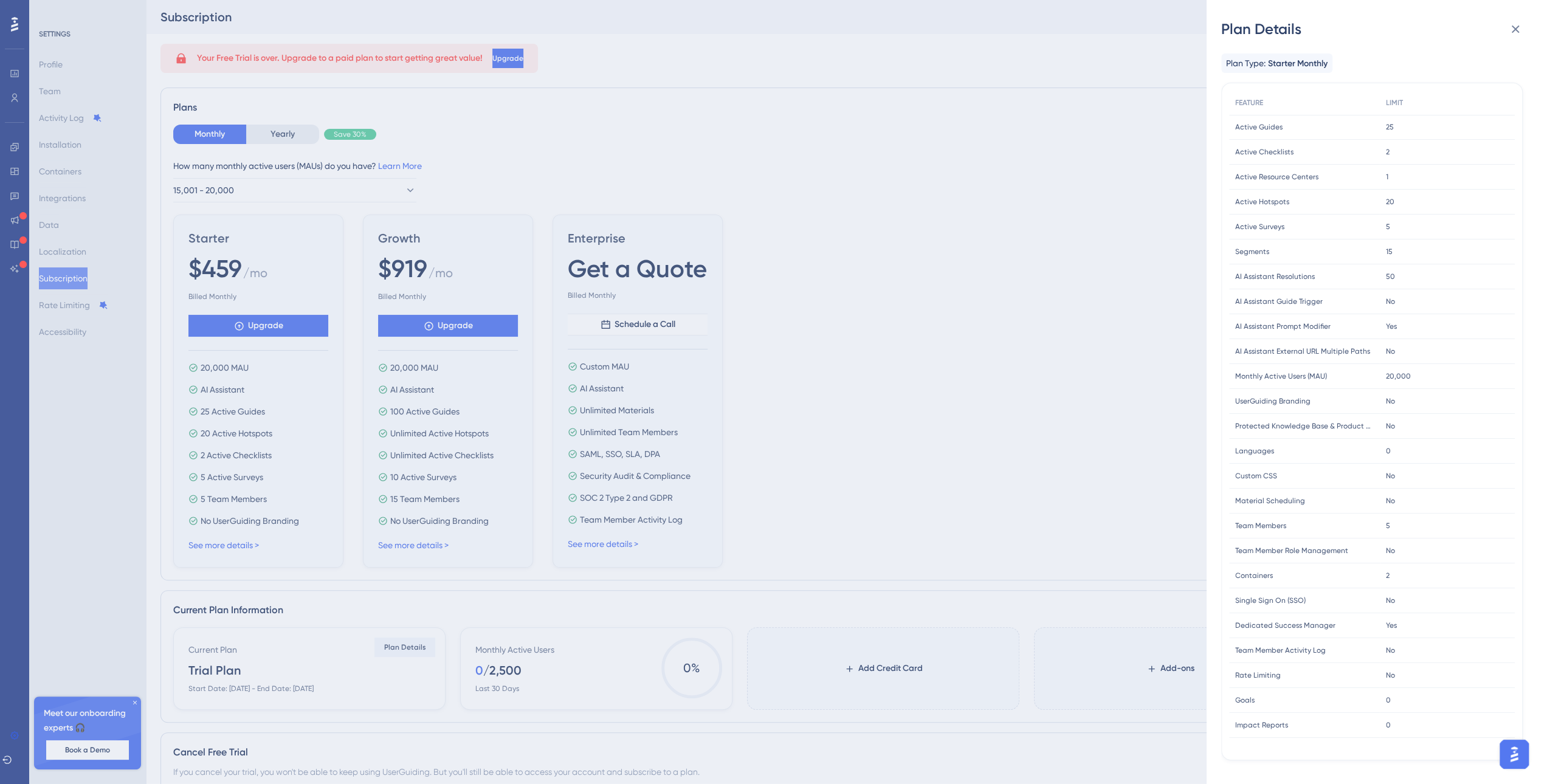
click at [1280, 62] on span "Starter Monthly" at bounding box center [1297, 64] width 59 height 15
click at [1398, 154] on div "2 2" at bounding box center [1447, 152] width 135 height 25
drag, startPoint x: 1255, startPoint y: 174, endPoint x: 1315, endPoint y: 172, distance: 60.0
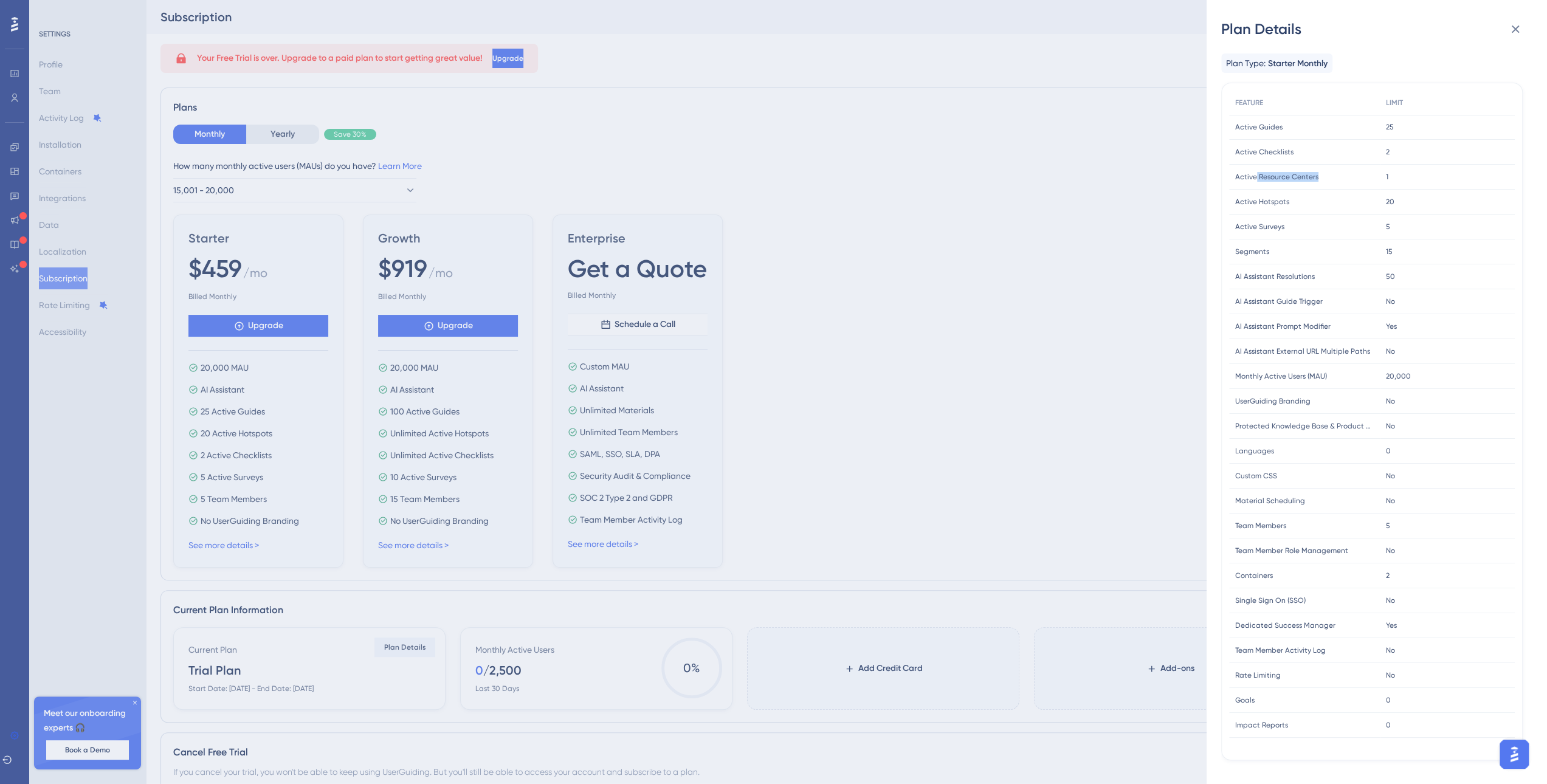
click at [1315, 172] on span "Active Resource Centers" at bounding box center [1277, 177] width 84 height 10
click at [1334, 173] on div "Active Resource Centers Active Resource Centers" at bounding box center [1304, 177] width 151 height 25
drag, startPoint x: 1234, startPoint y: 158, endPoint x: 1302, endPoint y: 158, distance: 68.0
click at [1302, 158] on div "Active Checklists Active Checklists" at bounding box center [1304, 152] width 151 height 25
click at [292, 130] on div "Plan Details Plan Type: Starter Monthly FEATURE LIMIT Active Guides Active Guid…" at bounding box center [773, 392] width 1547 height 784
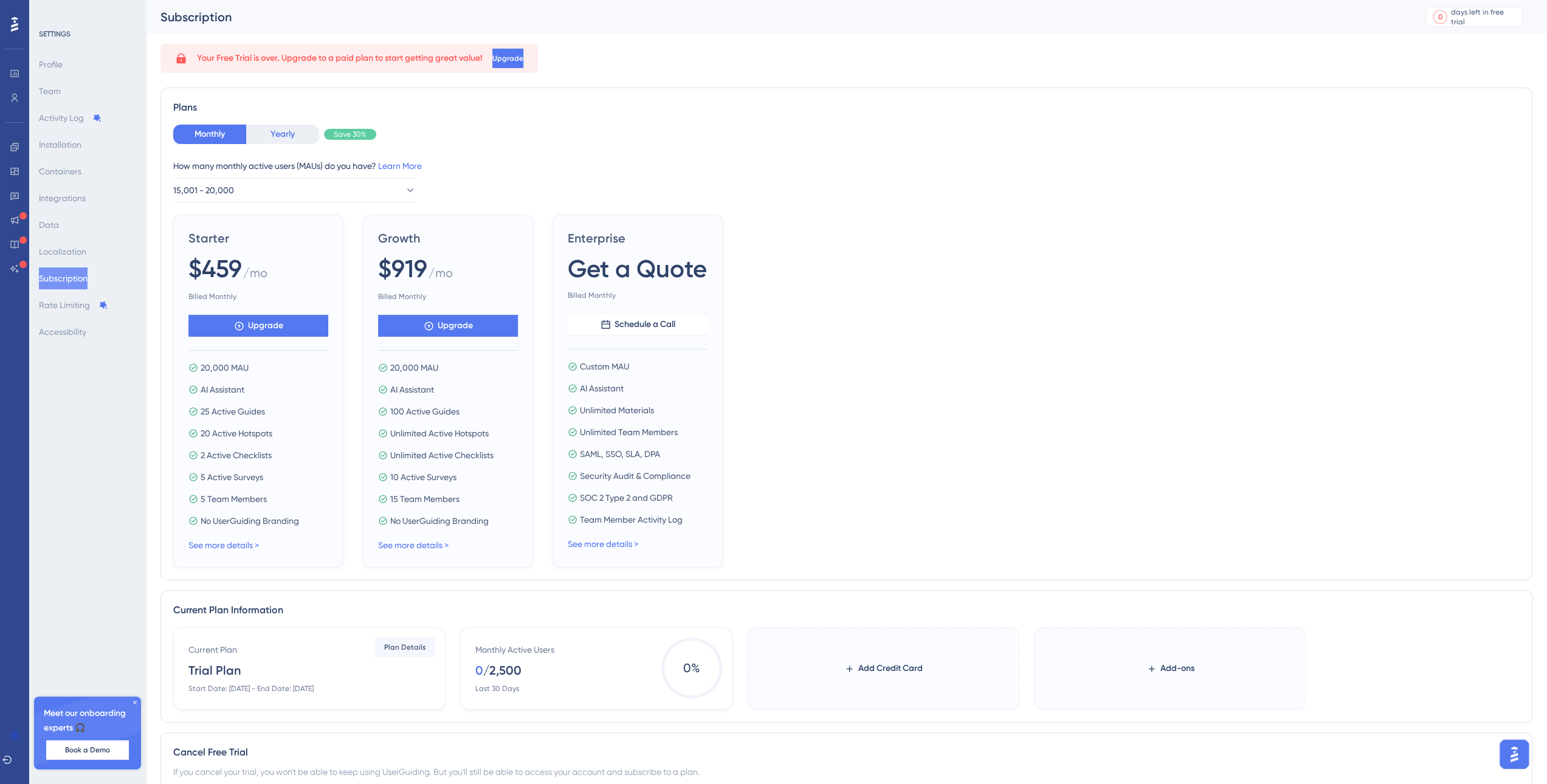
click at [292, 137] on button "Yearly" at bounding box center [283, 134] width 73 height 20
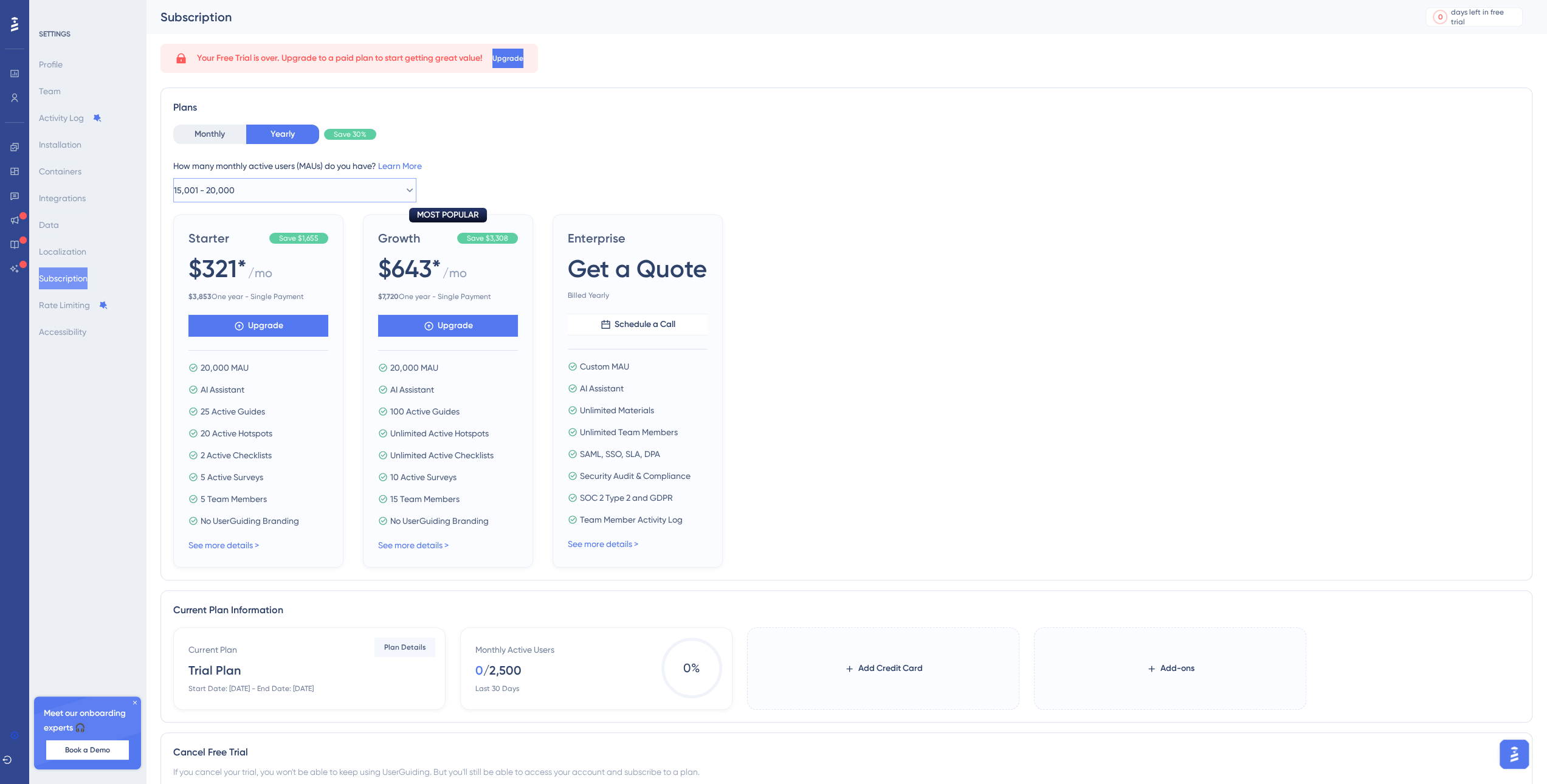
click at [337, 196] on button "15,001 - 20,000" at bounding box center [295, 190] width 243 height 24
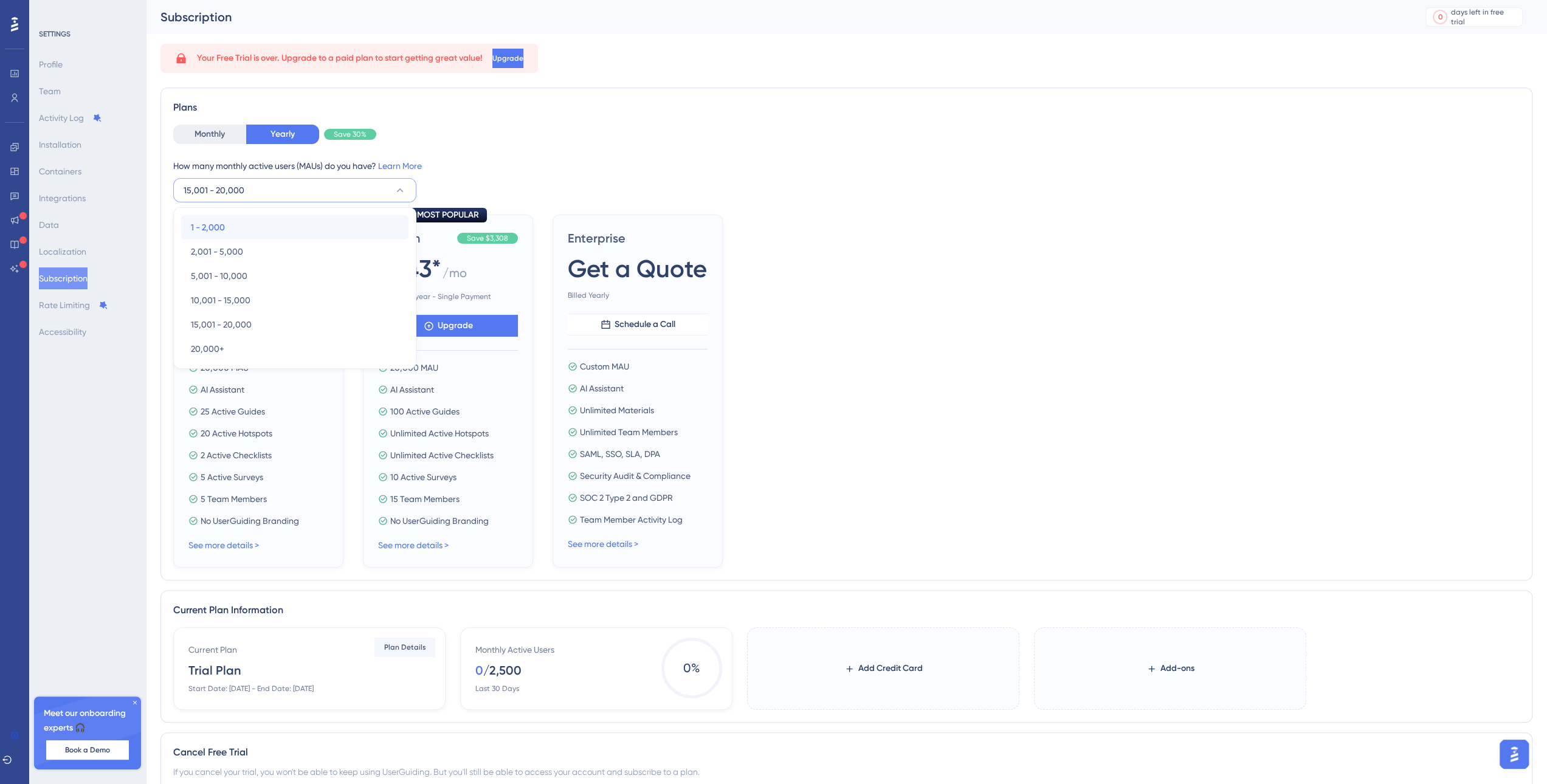
click at [300, 218] on div "1 - 2,000 1 - 2,000" at bounding box center [295, 227] width 208 height 24
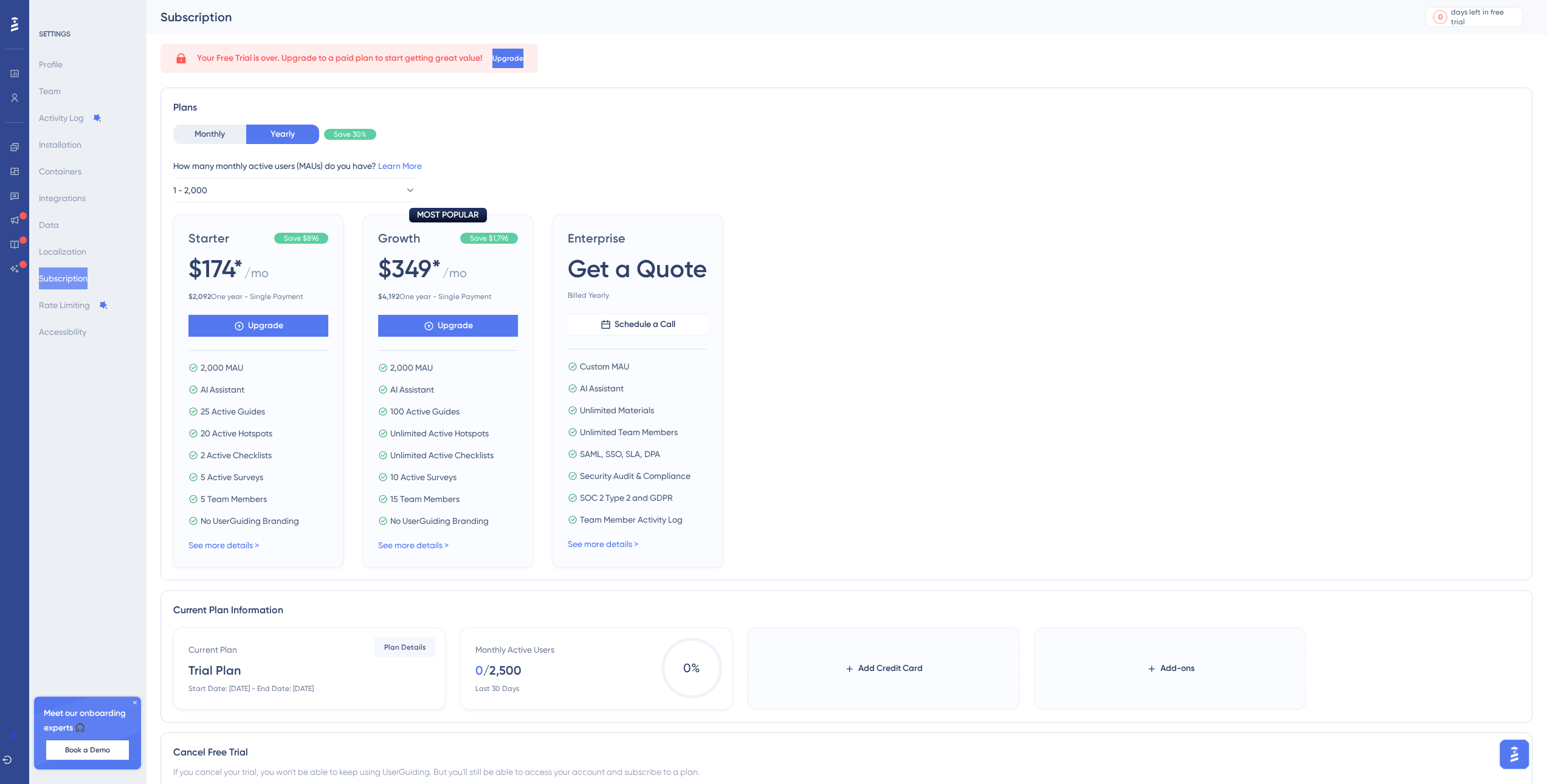
drag, startPoint x: 374, startPoint y: 295, endPoint x: 495, endPoint y: 300, distance: 121.1
click at [495, 300] on div "MOST POPULAR Growth Save $1,796 $349* / mo $ 4,192 One year - Single Payment Up…" at bounding box center [448, 391] width 170 height 353
click at [401, 294] on span "$ 4,192 One year - Single Payment" at bounding box center [448, 296] width 140 height 10
click at [403, 294] on span "$ 4,192 One year - Single Payment" at bounding box center [448, 296] width 140 height 10
drag, startPoint x: 505, startPoint y: 289, endPoint x: 372, endPoint y: 290, distance: 133.0
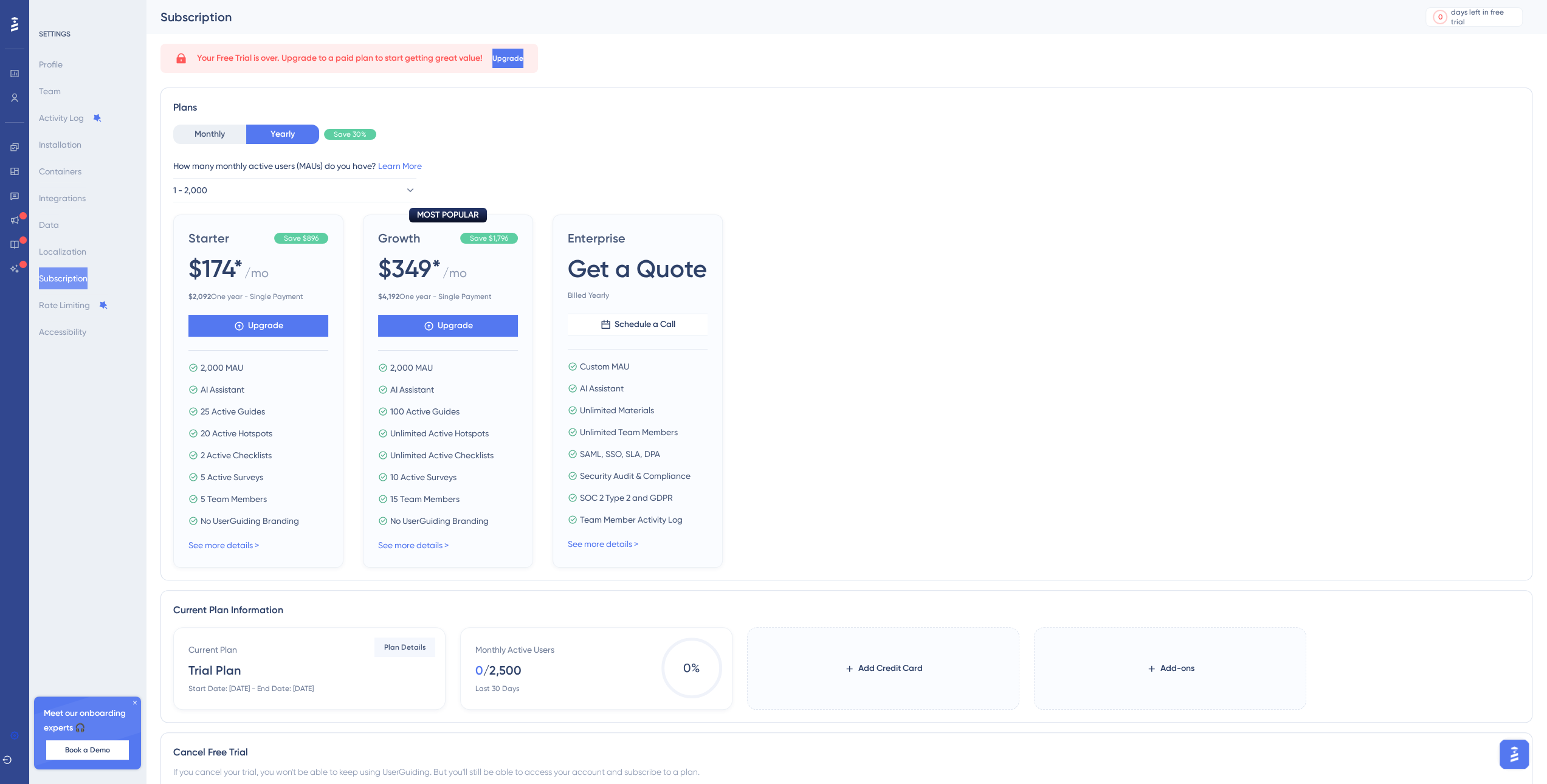
click at [372, 290] on div "MOST POPULAR Growth Save $1,796 $349* / mo $ 4,192 One year - Single Payment Up…" at bounding box center [448, 391] width 170 height 353
click at [511, 269] on div "$349* / mo" at bounding box center [448, 269] width 140 height 35
click at [443, 541] on link "See more details >" at bounding box center [413, 544] width 70 height 10
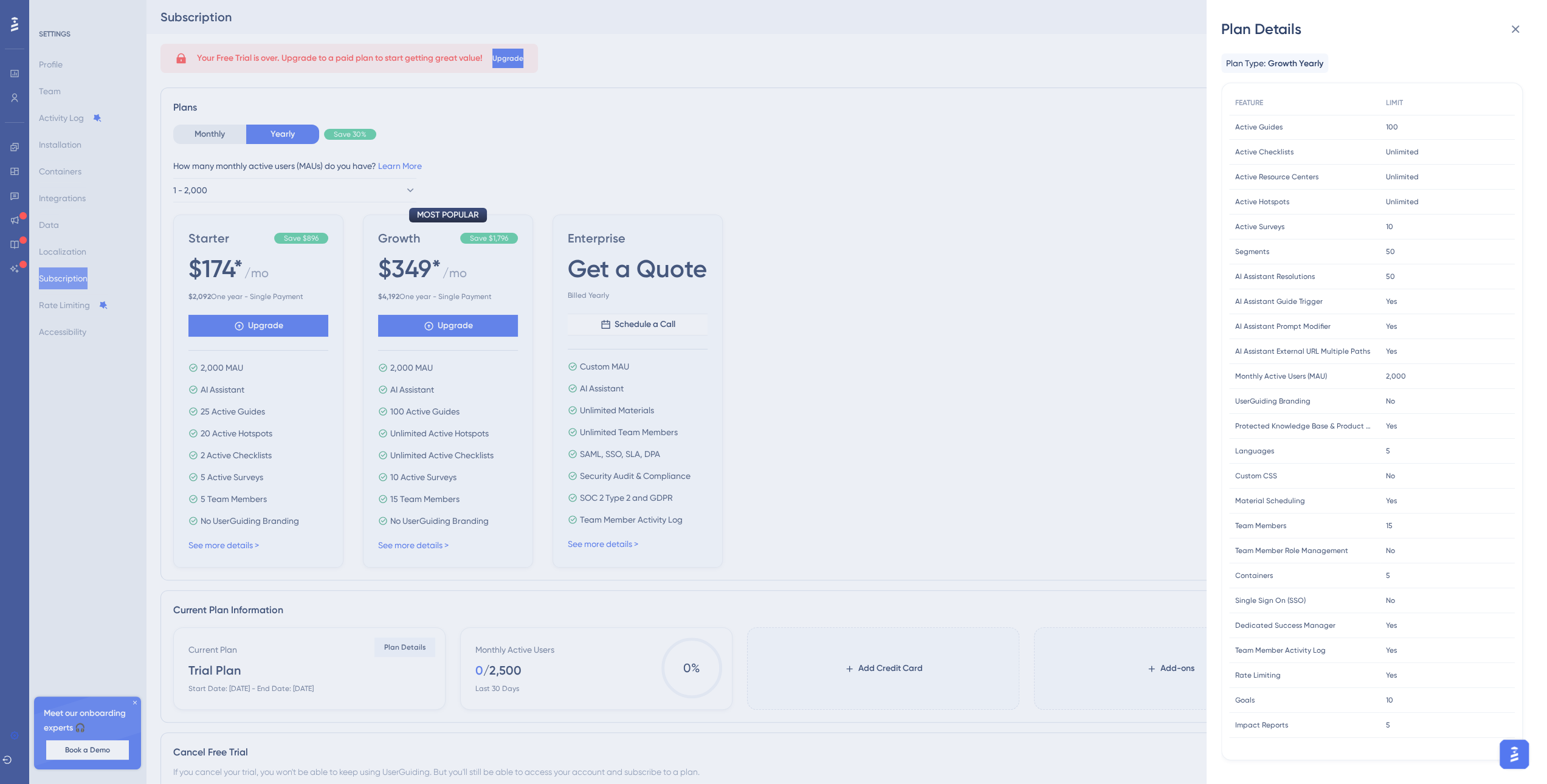
click at [939, 170] on div "Plan Details Plan Type: Growth Yearly FEATURE LIMIT Active Guides Active Guides…" at bounding box center [773, 392] width 1547 height 784
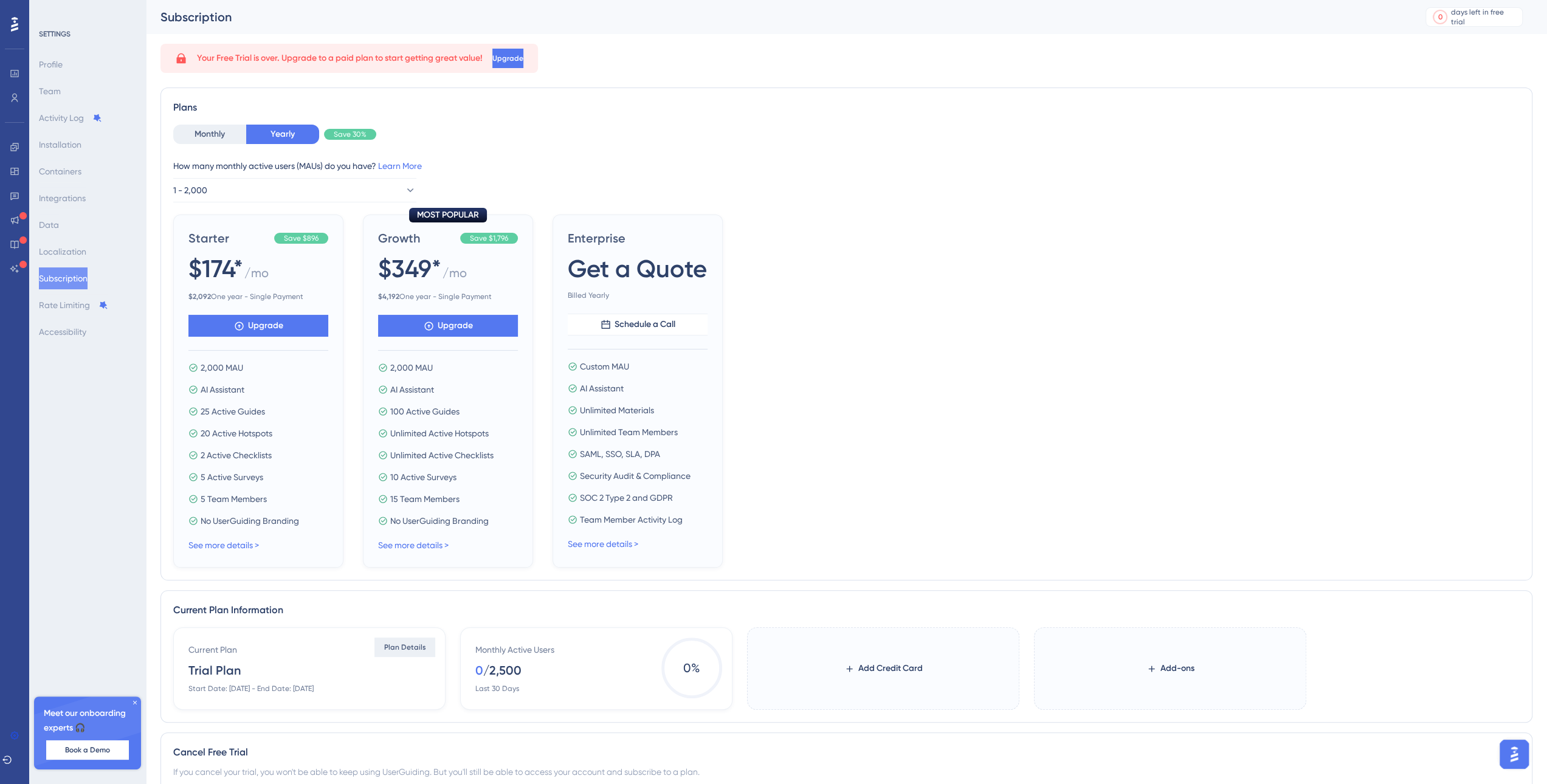
click at [406, 647] on span "Plan Details" at bounding box center [405, 647] width 42 height 10
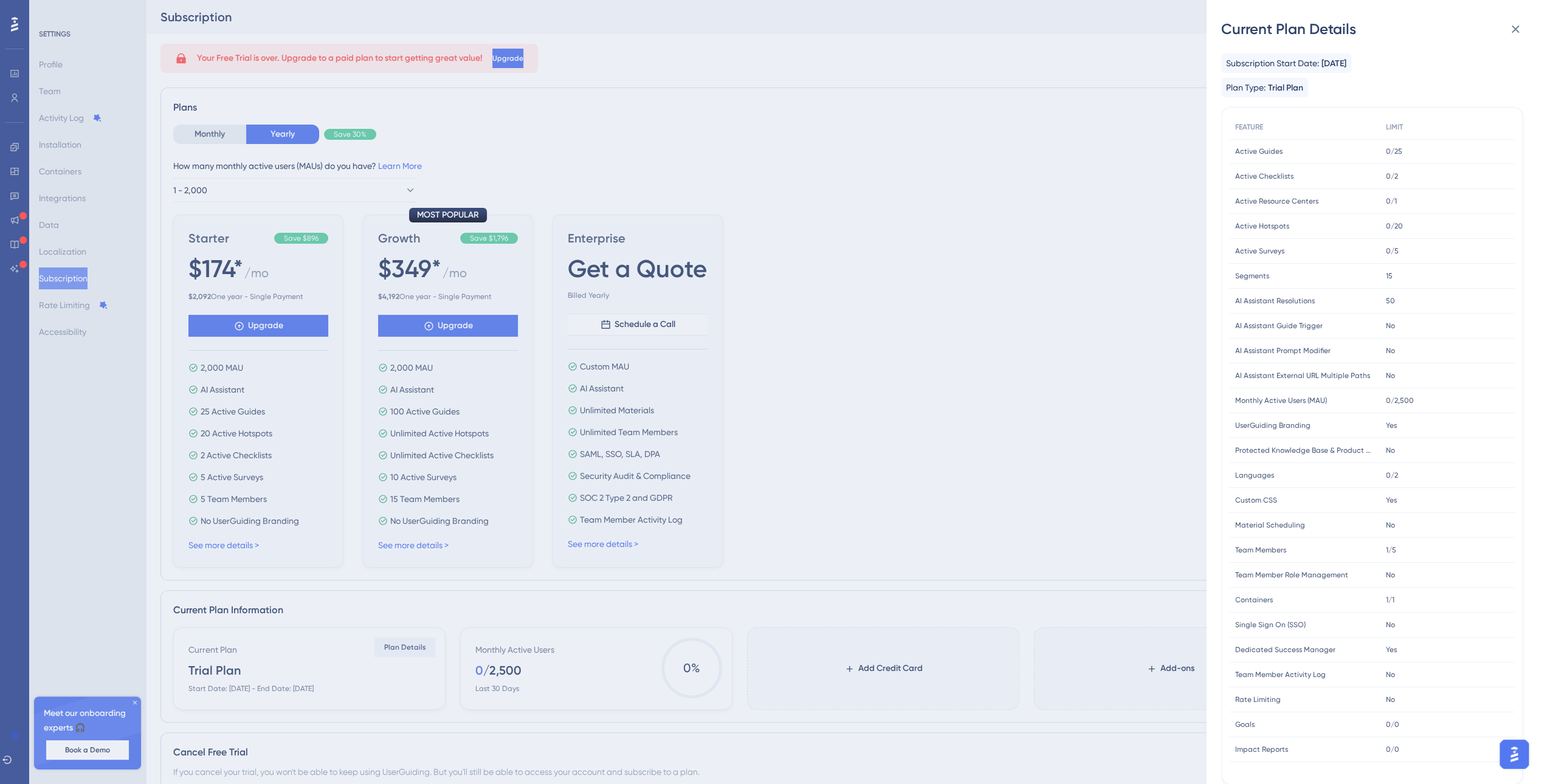
click at [989, 539] on div "Current Plan Details Subscription Start Date: [DATE] Plan Type: Trial Plan FEAT…" at bounding box center [773, 392] width 1547 height 784
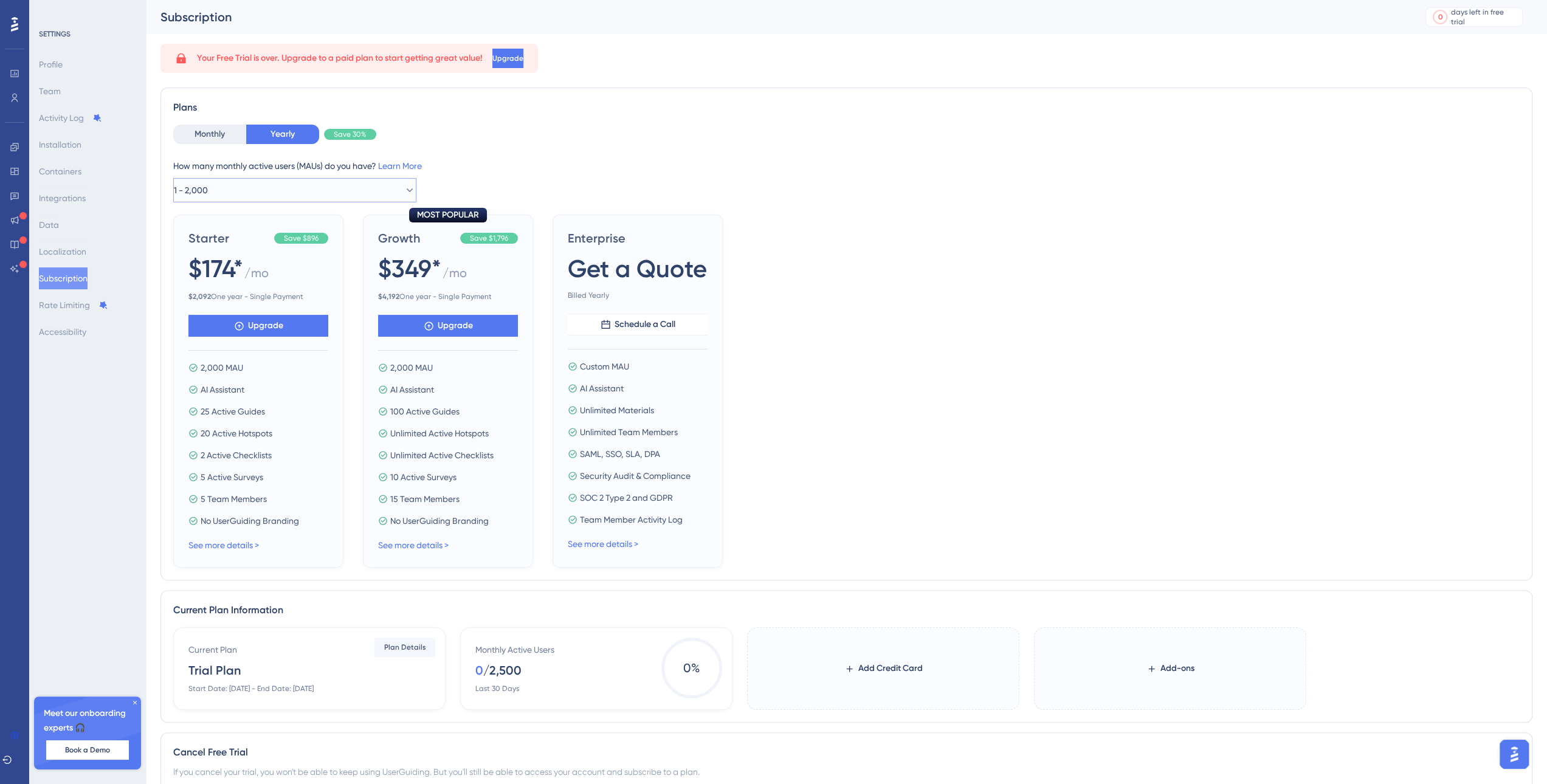
click at [267, 193] on button "1 - 2,000" at bounding box center [295, 190] width 243 height 24
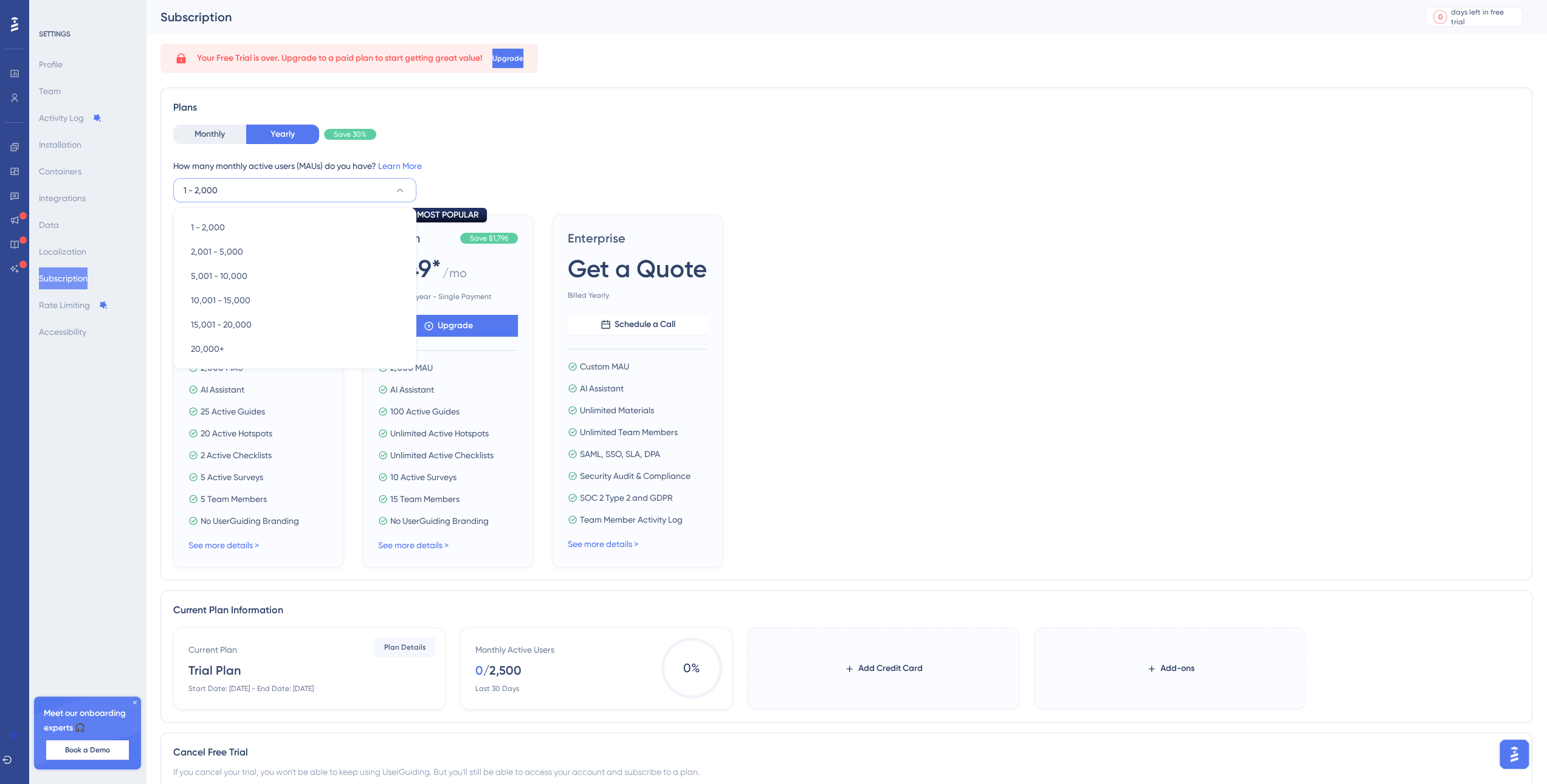
click at [265, 195] on button "1 - 2,000" at bounding box center [295, 190] width 243 height 24
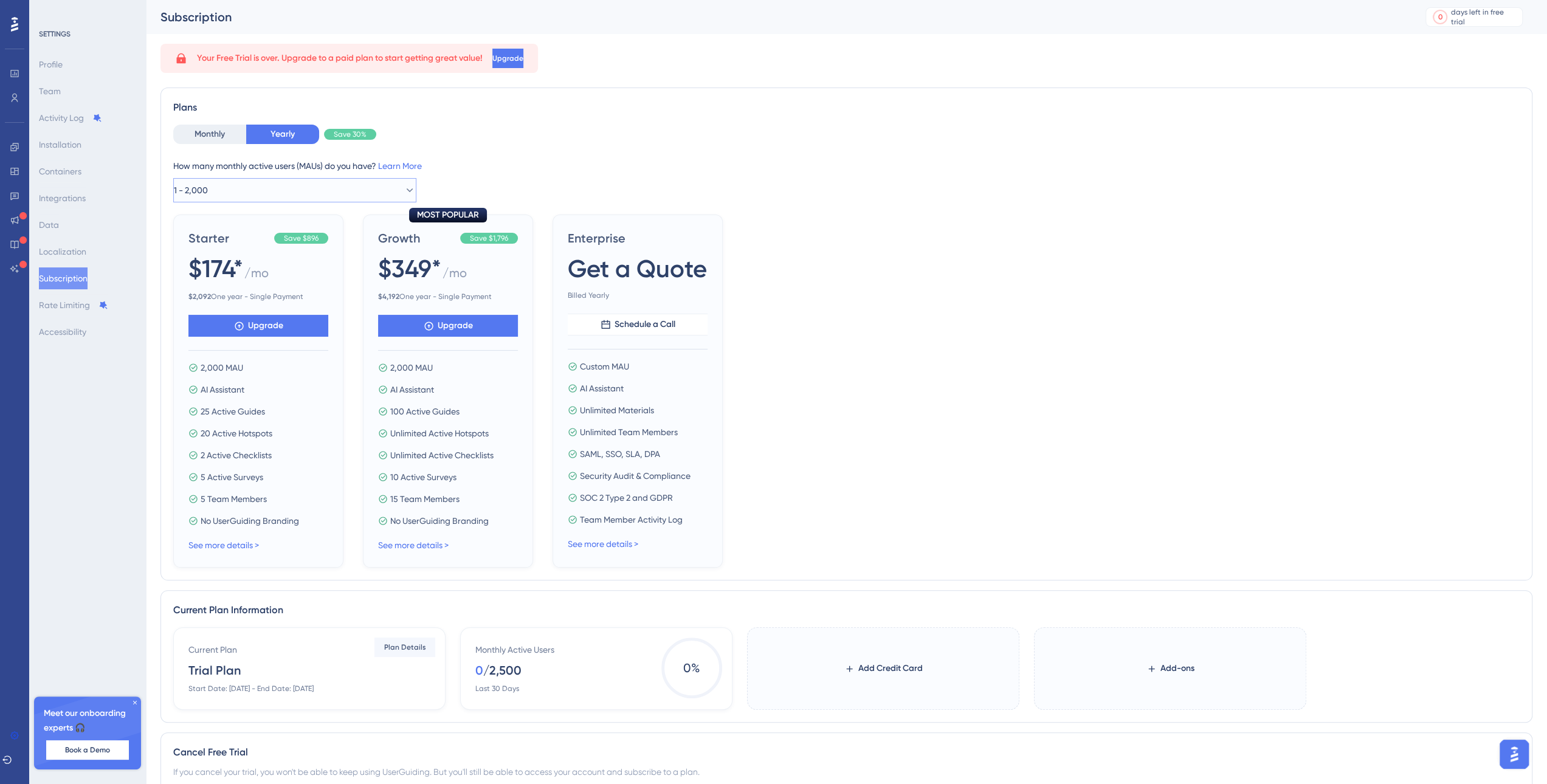
click at [262, 199] on button "1 - 2,000" at bounding box center [295, 190] width 243 height 24
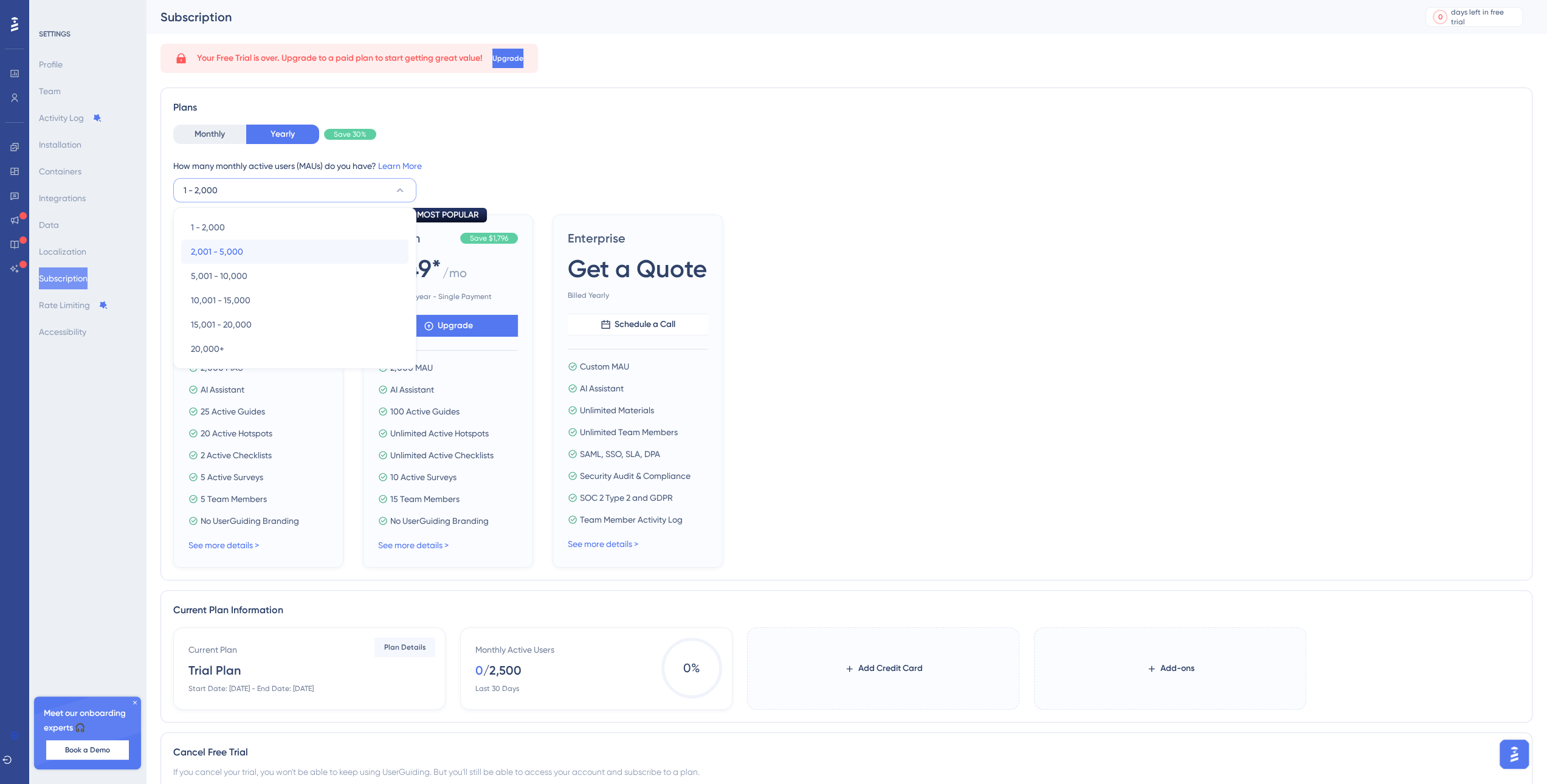
click at [247, 243] on div "2,001 - 5,000 2,001 - 5,000" at bounding box center [295, 251] width 208 height 24
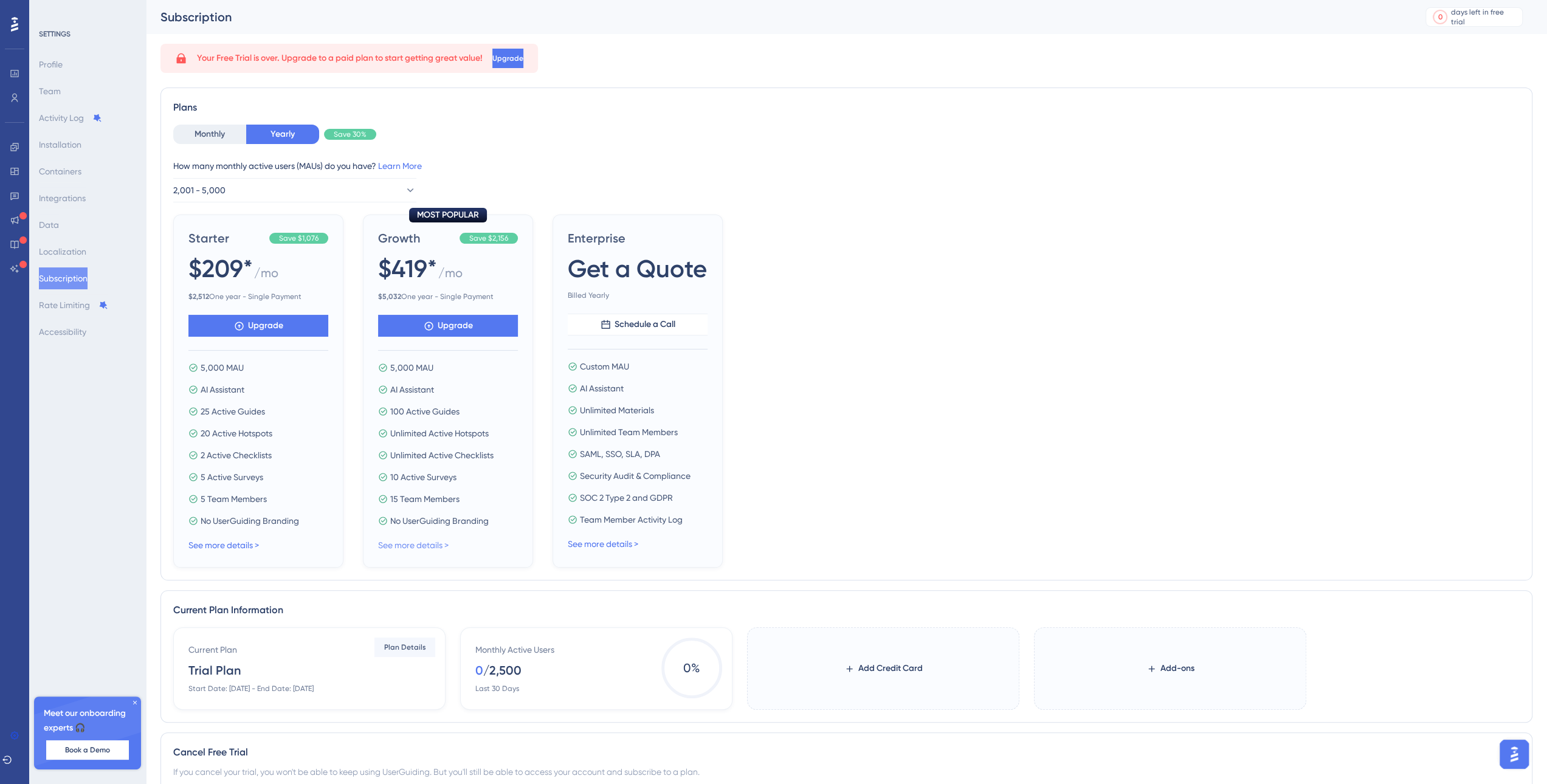
click at [440, 545] on link "See more details >" at bounding box center [413, 544] width 70 height 10
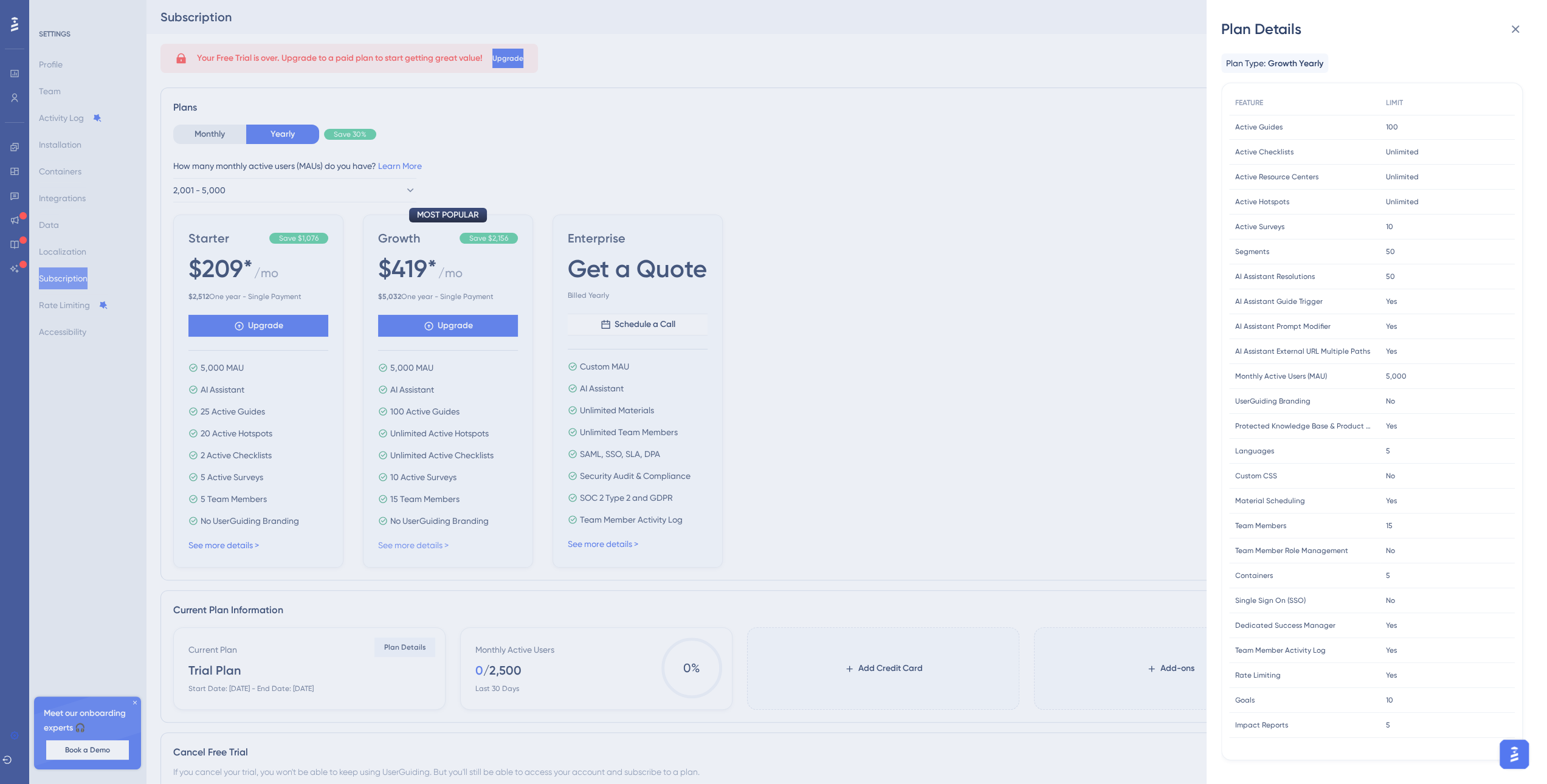
click at [440, 545] on div "Plan Details Plan Type: Growth Yearly FEATURE LIMIT Active Guides Active Guides…" at bounding box center [773, 392] width 1547 height 784
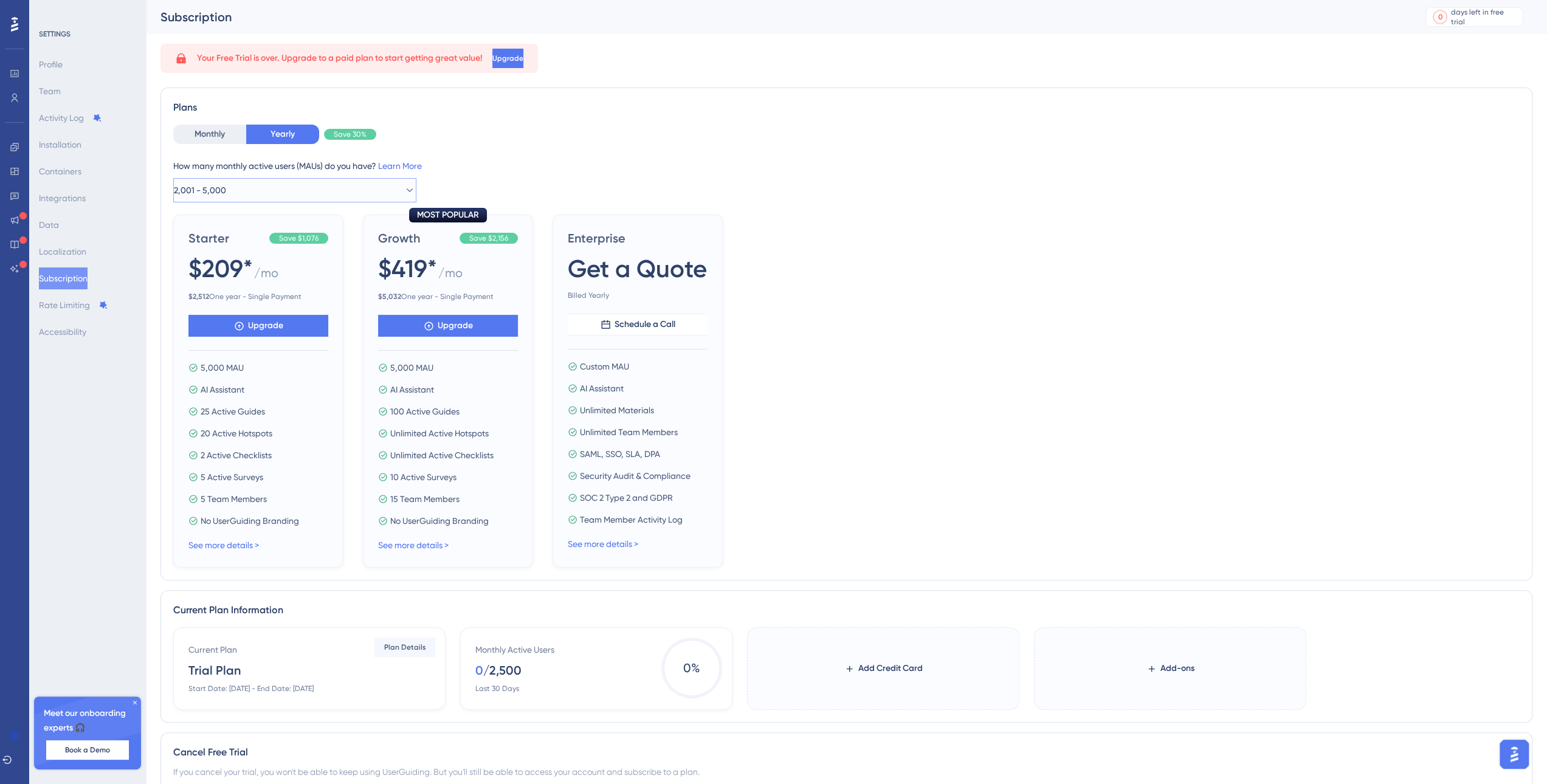
drag, startPoint x: 264, startPoint y: 185, endPoint x: 256, endPoint y: 195, distance: 12.8
click at [263, 187] on button "2,001 - 5,000" at bounding box center [295, 190] width 243 height 24
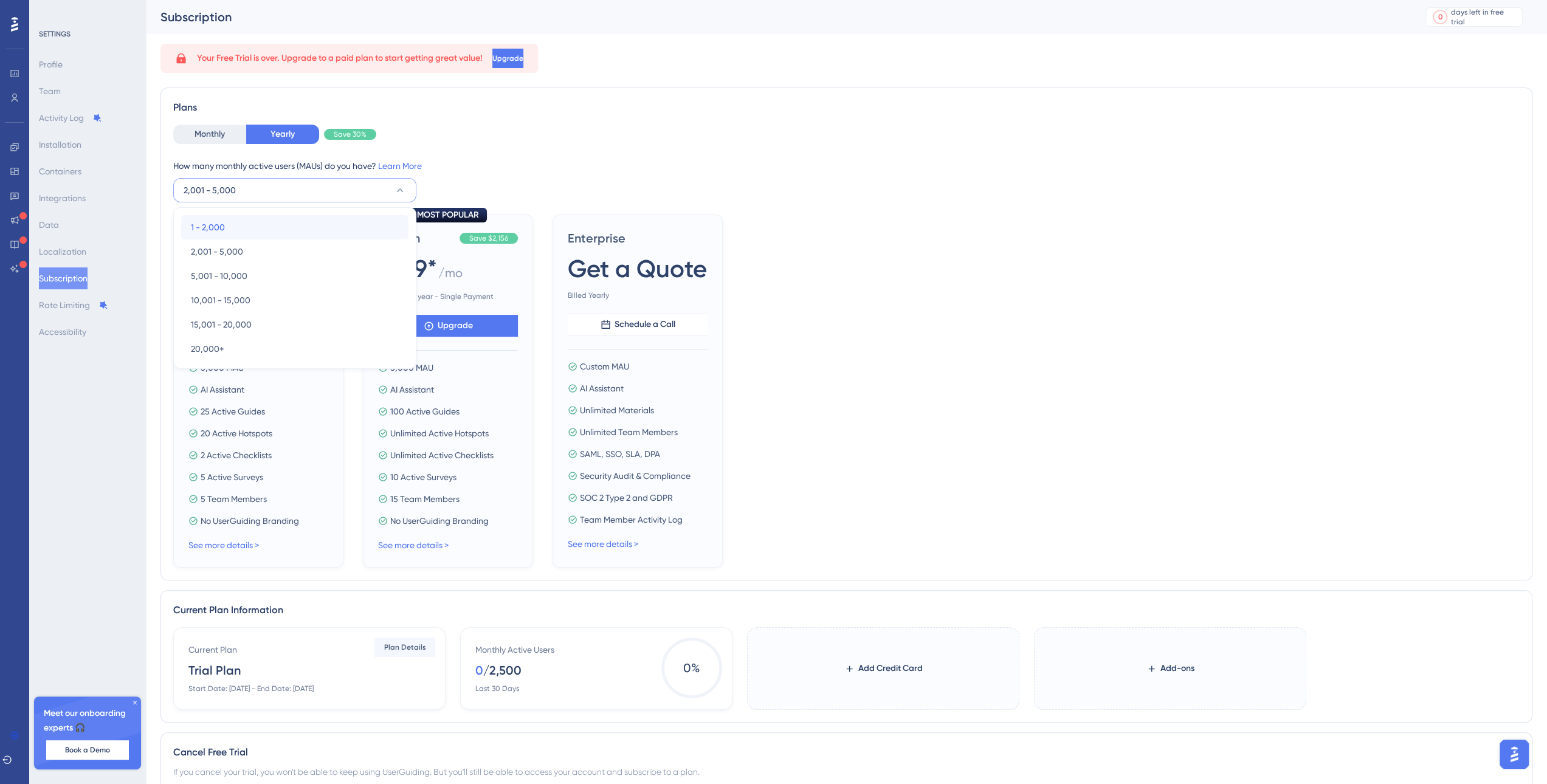
click at [244, 222] on div "1 - 2,000 1 - 2,000" at bounding box center [295, 227] width 208 height 24
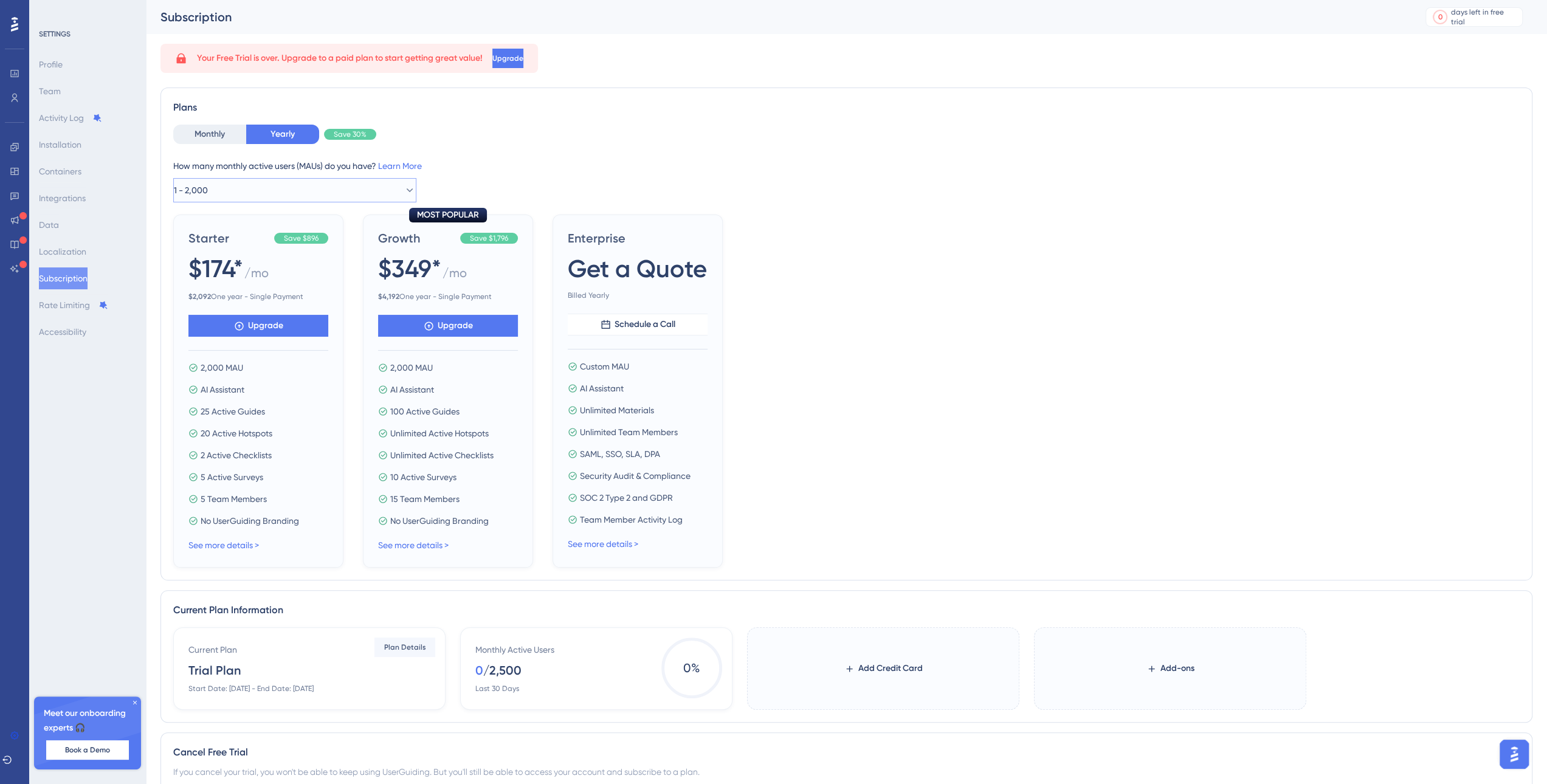
click at [247, 192] on button "1 - 2,000" at bounding box center [295, 190] width 243 height 24
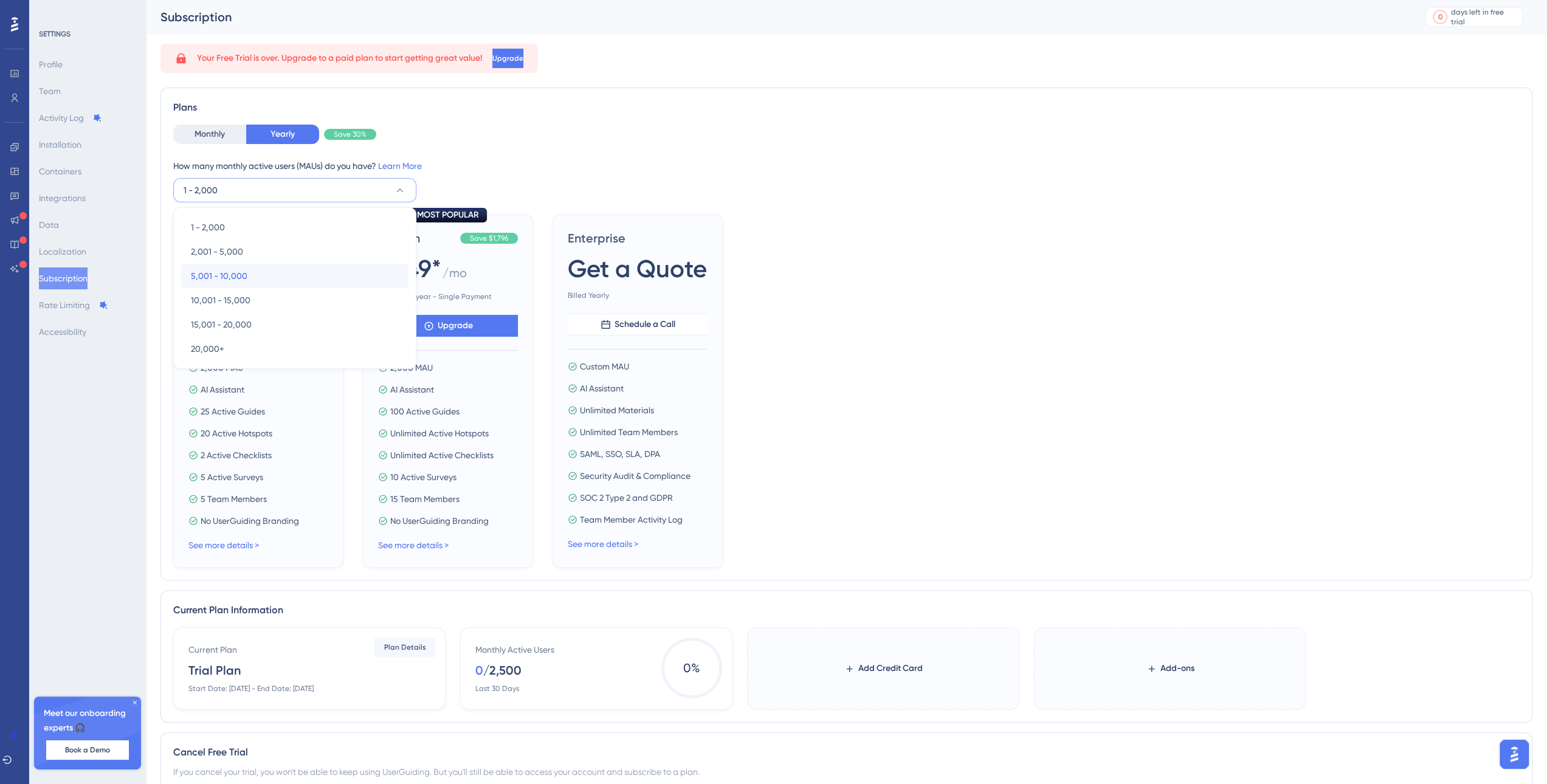
click at [237, 273] on span "5,001 - 10,000" at bounding box center [218, 276] width 56 height 15
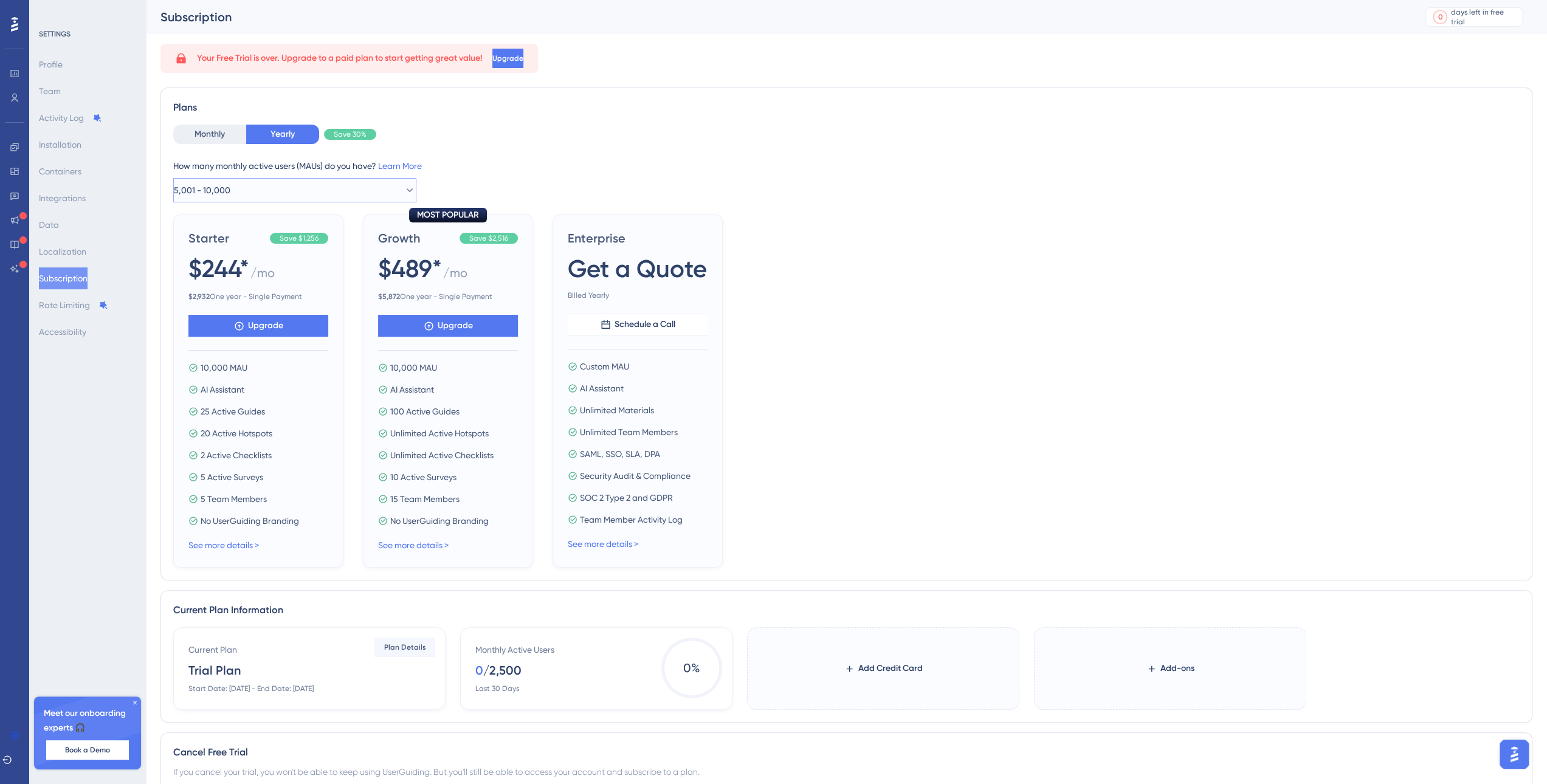
click at [275, 191] on button "5,001 - 10,000" at bounding box center [295, 190] width 243 height 24
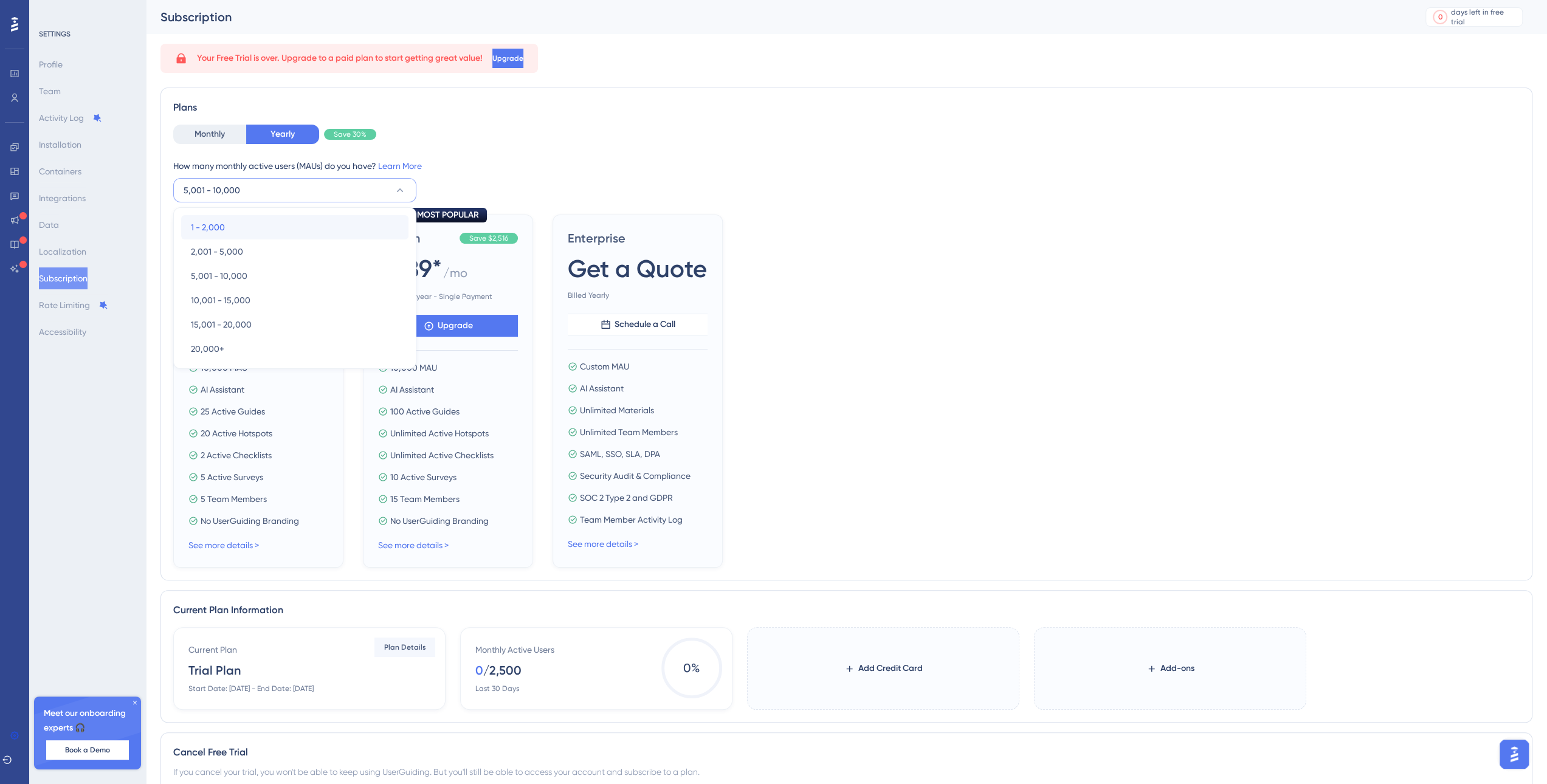
click at [261, 215] on div "1 - 2,000 1 - 2,000" at bounding box center [295, 227] width 208 height 24
